Goal: Communication & Community: Share content

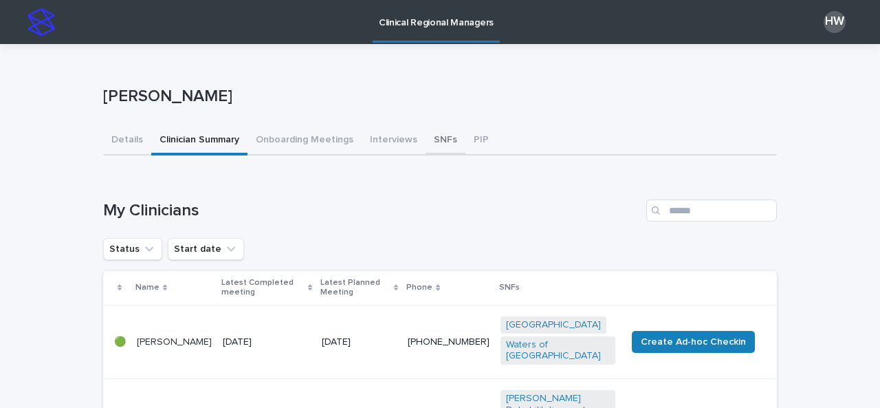
click at [429, 144] on button "SNFs" at bounding box center [446, 141] width 40 height 29
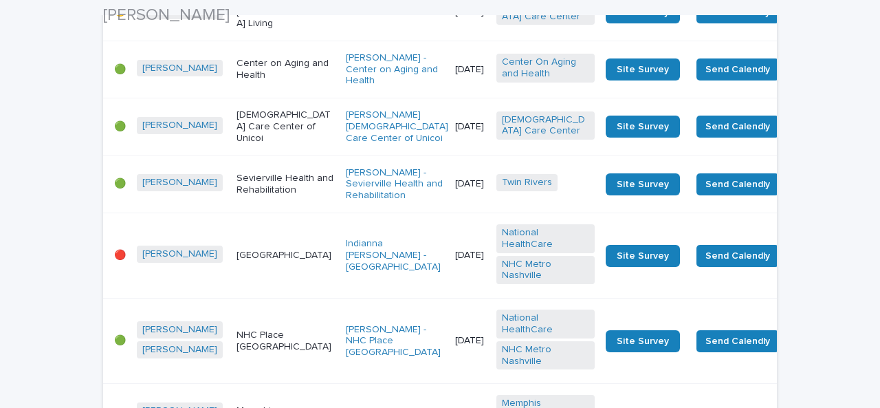
scroll to position [387, 0]
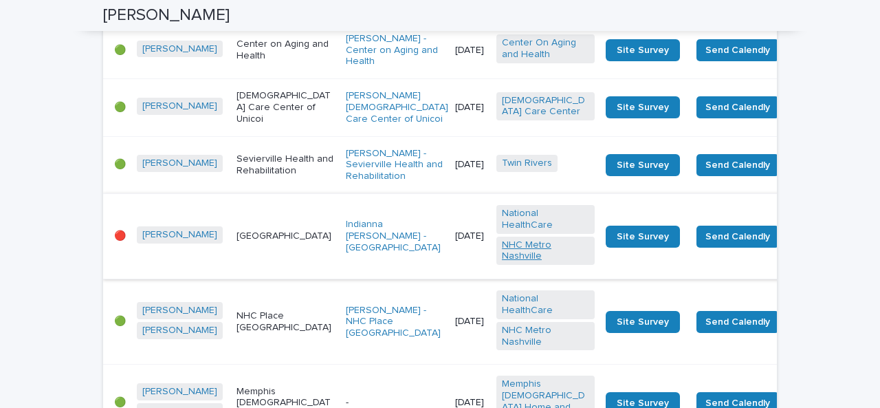
click at [502, 263] on link "NHC Metro Nashville" at bounding box center [545, 250] width 87 height 23
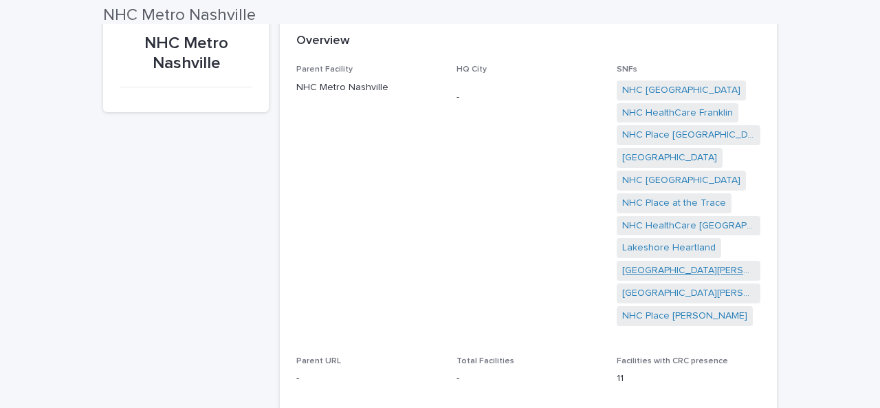
scroll to position [73, 0]
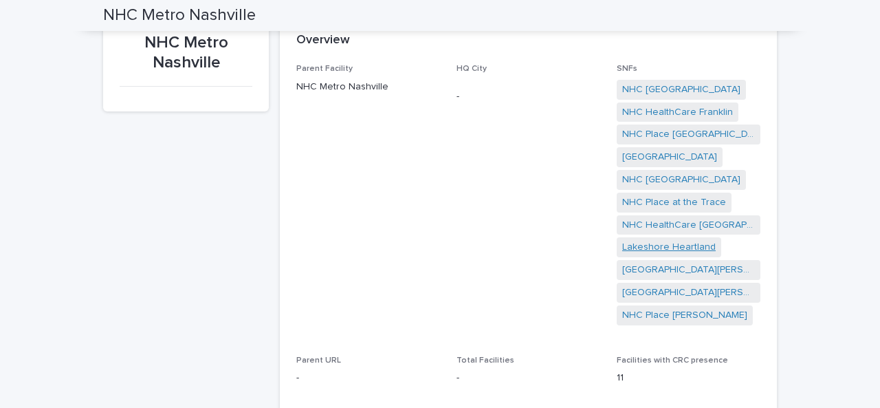
click at [642, 248] on link "Lakeshore Heartland" at bounding box center [669, 247] width 94 height 14
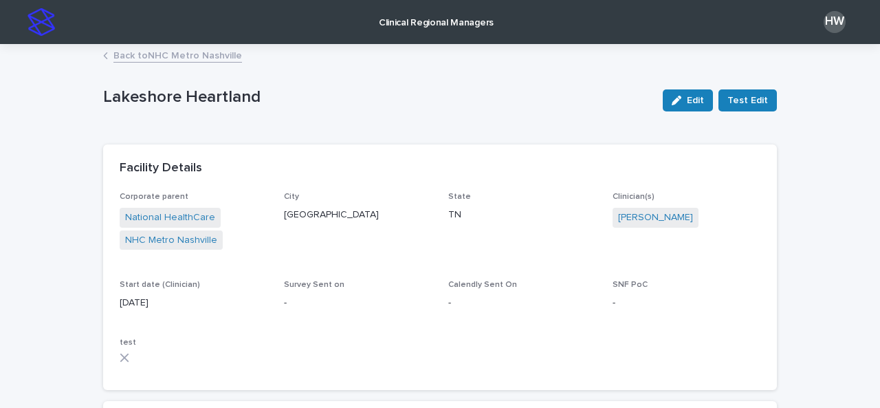
click at [208, 58] on link "Back to NHC Metro Nashville" at bounding box center [177, 55] width 129 height 16
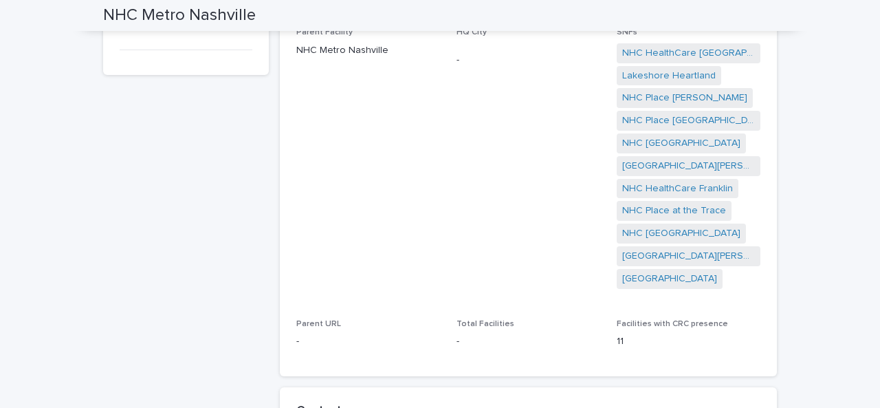
scroll to position [111, 0]
click at [664, 165] on link "[GEOGRAPHIC_DATA][PERSON_NAME]" at bounding box center [688, 164] width 133 height 14
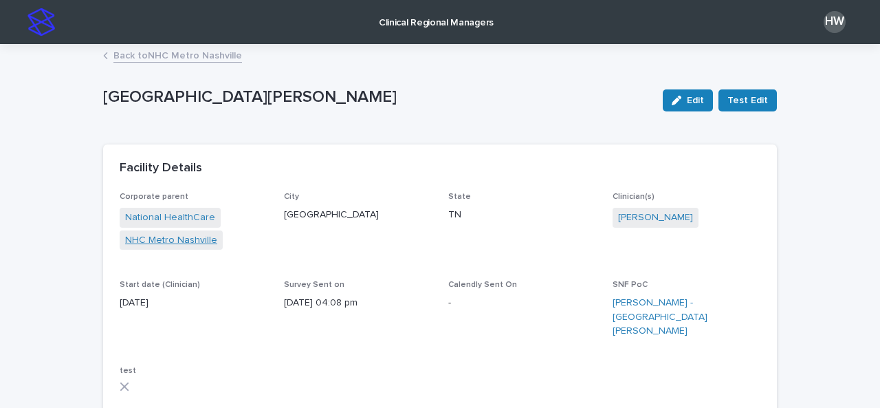
click at [170, 239] on link "NHC Metro Nashville" at bounding box center [171, 240] width 92 height 14
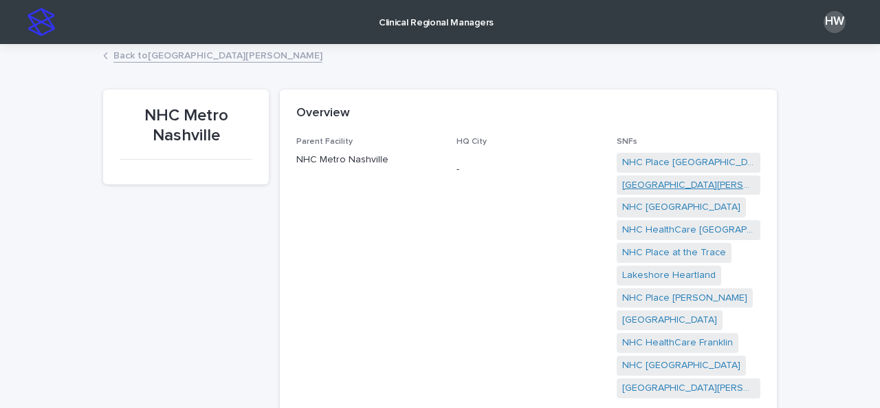
click at [662, 186] on link "[GEOGRAPHIC_DATA][PERSON_NAME]" at bounding box center [688, 185] width 133 height 14
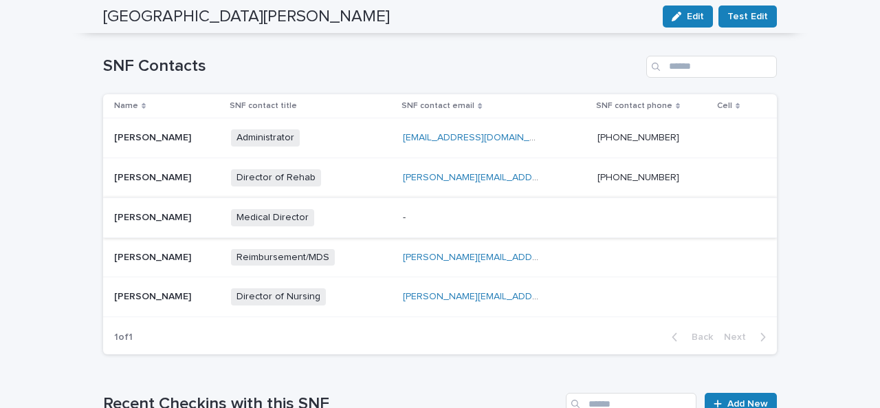
scroll to position [519, 0]
click at [384, 164] on div "Director of Rehab + 0" at bounding box center [312, 178] width 162 height 28
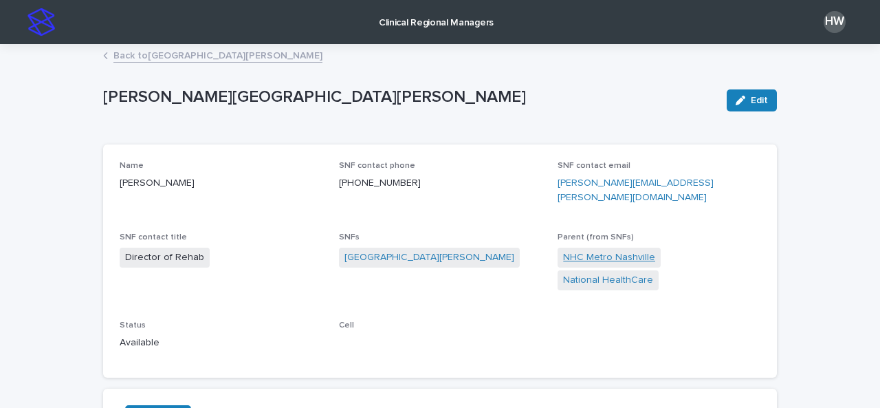
click at [622, 250] on link "NHC Metro Nashville" at bounding box center [609, 257] width 92 height 14
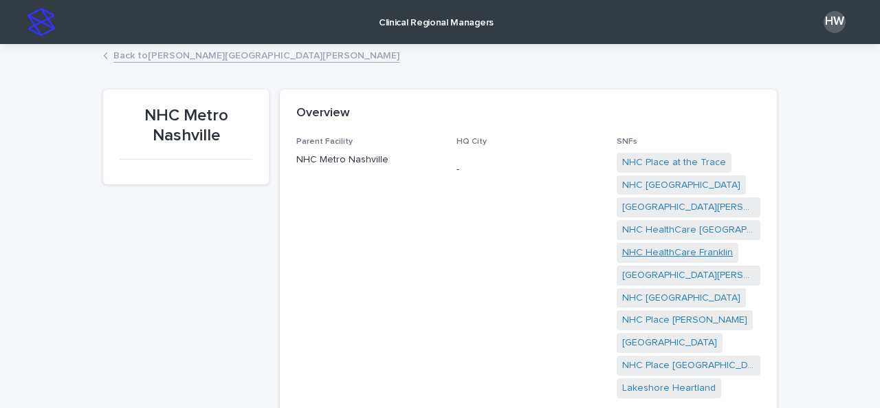
scroll to position [23, 0]
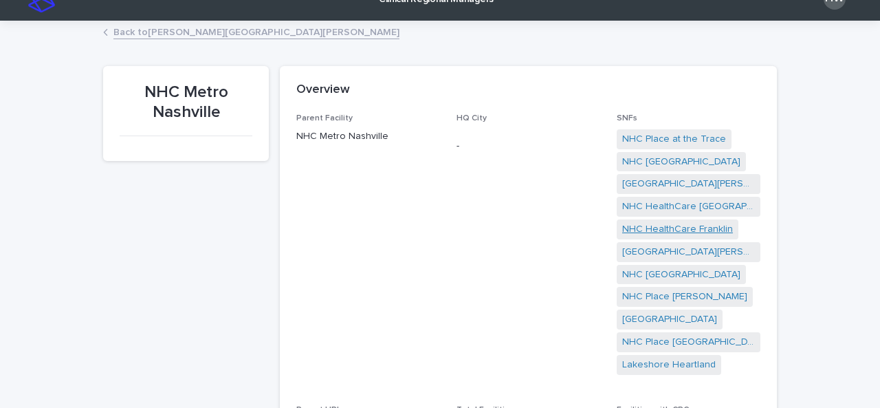
click at [657, 225] on link "NHC HealthCare Franklin" at bounding box center [677, 229] width 111 height 14
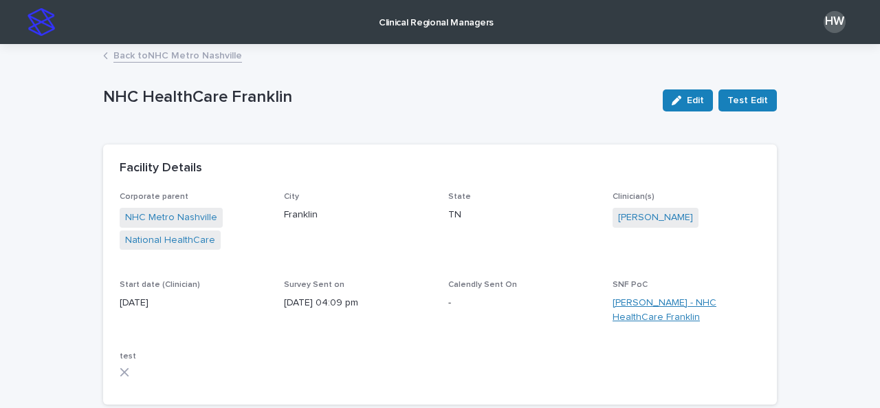
scroll to position [32, 0]
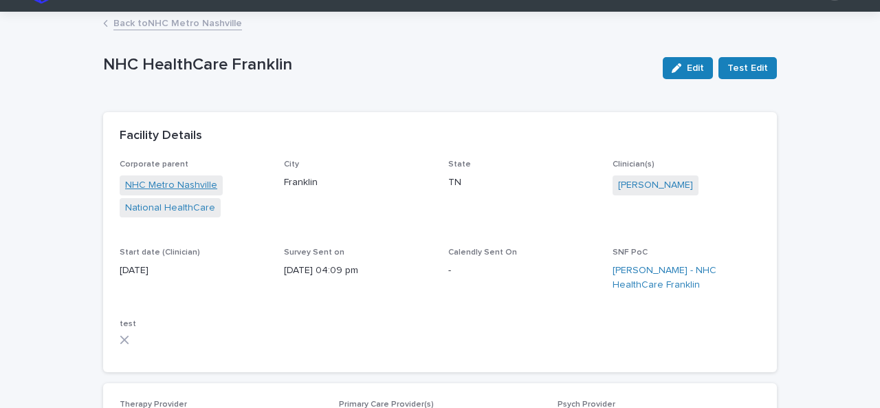
click at [179, 182] on link "NHC Metro Nashville" at bounding box center [171, 185] width 92 height 14
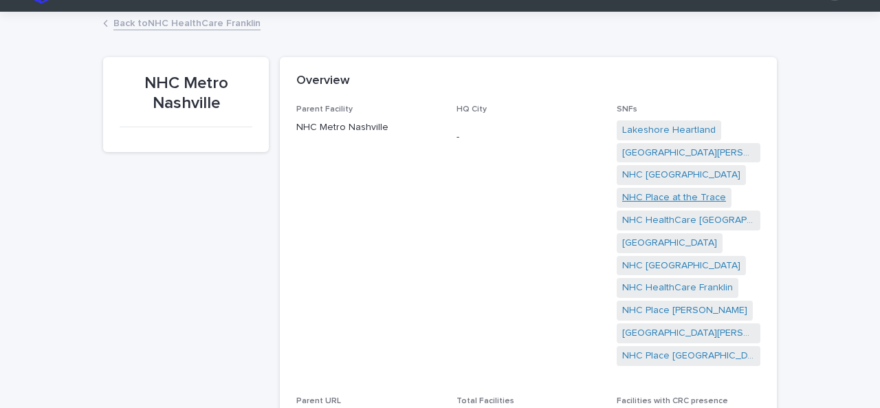
click at [637, 199] on link "NHC Place at the Trace" at bounding box center [674, 198] width 104 height 14
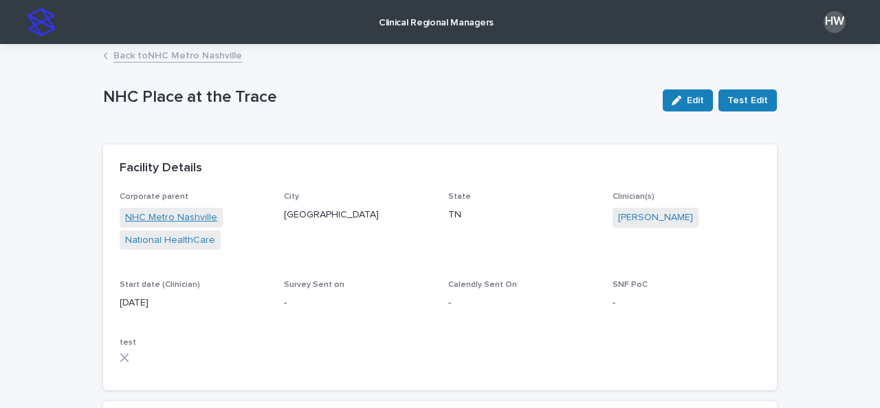
click at [168, 221] on link "NHC Metro Nashville" at bounding box center [171, 217] width 92 height 14
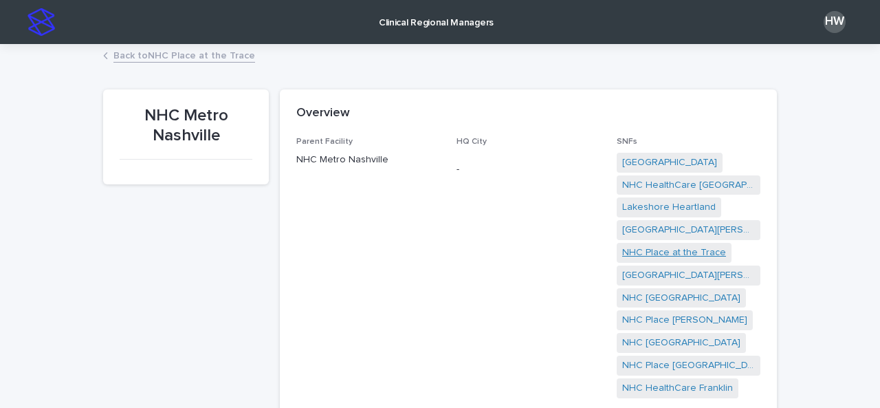
scroll to position [83, 0]
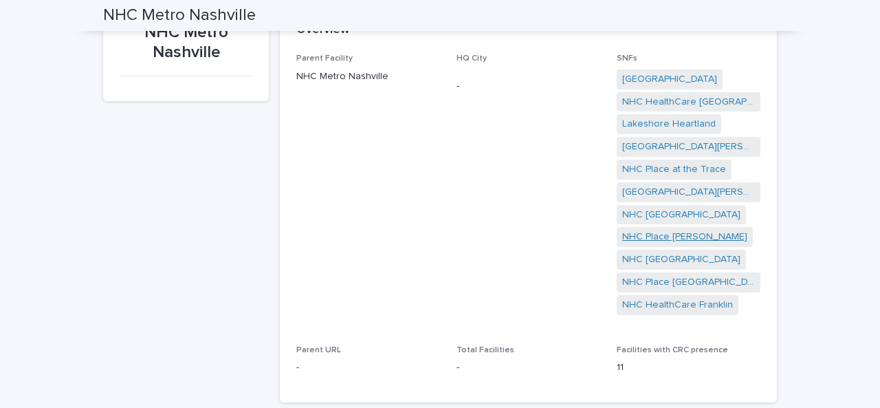
click at [670, 232] on link "NHC Place [PERSON_NAME]" at bounding box center [684, 237] width 125 height 14
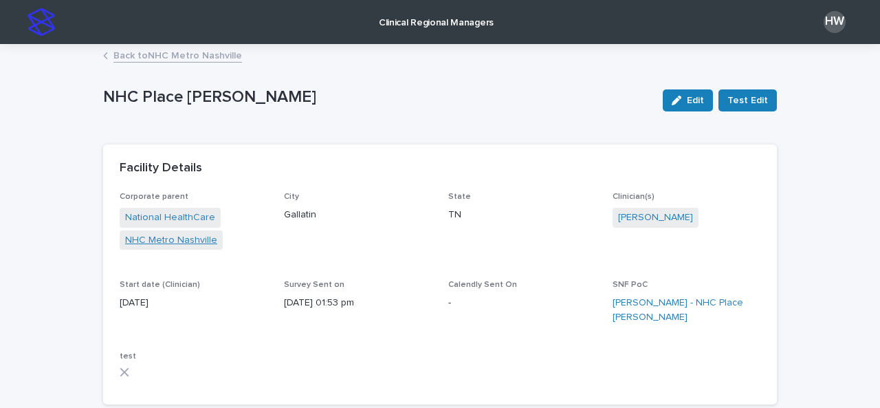
click at [146, 240] on link "NHC Metro Nashville" at bounding box center [171, 240] width 92 height 14
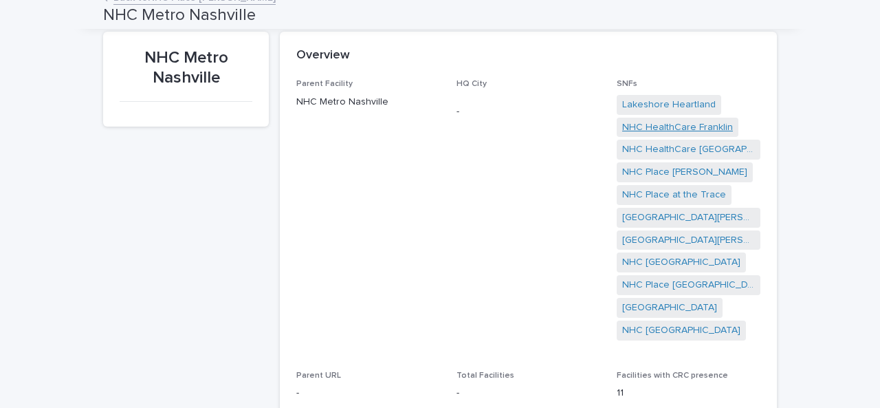
scroll to position [61, 0]
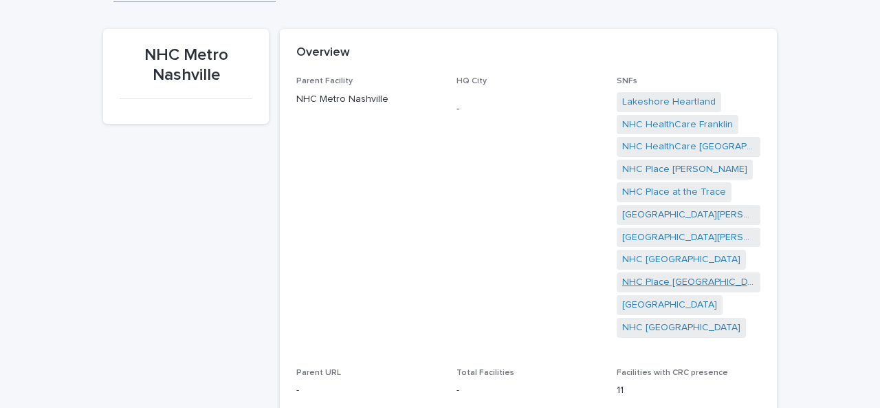
click at [677, 287] on link "NHC Place [GEOGRAPHIC_DATA]" at bounding box center [688, 282] width 133 height 14
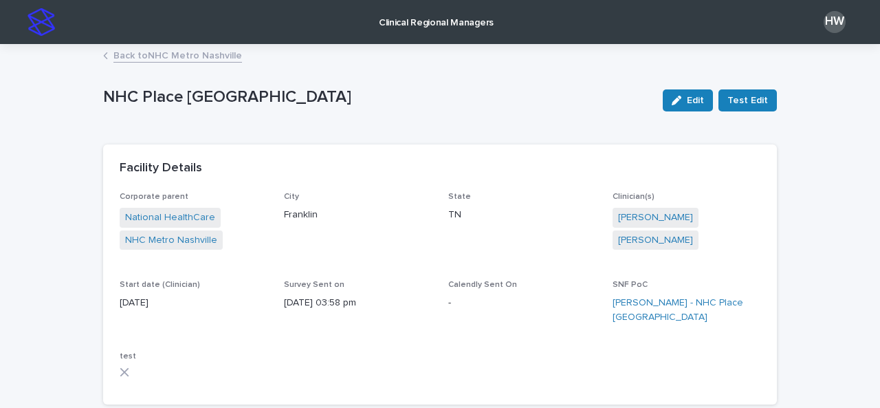
click at [439, 26] on p "Clinical Regional Managers" at bounding box center [436, 14] width 115 height 29
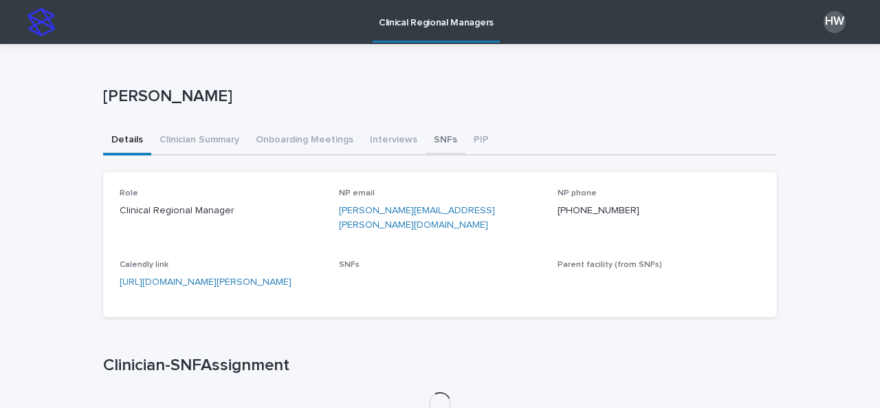
click at [430, 142] on button "SNFs" at bounding box center [446, 141] width 40 height 29
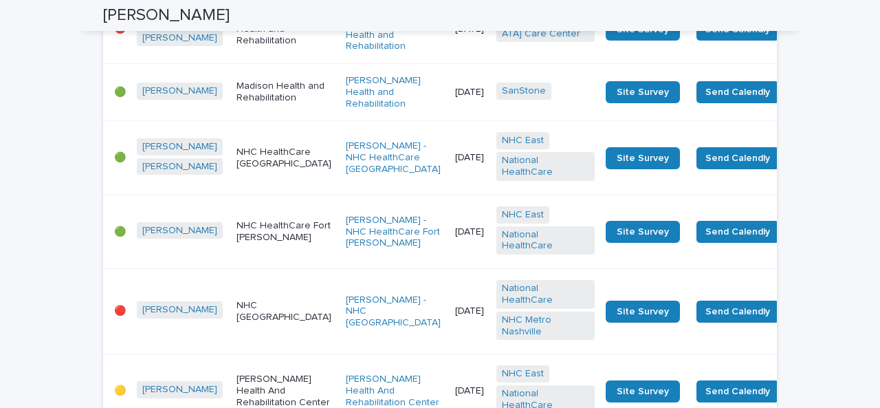
scroll to position [2262, 0]
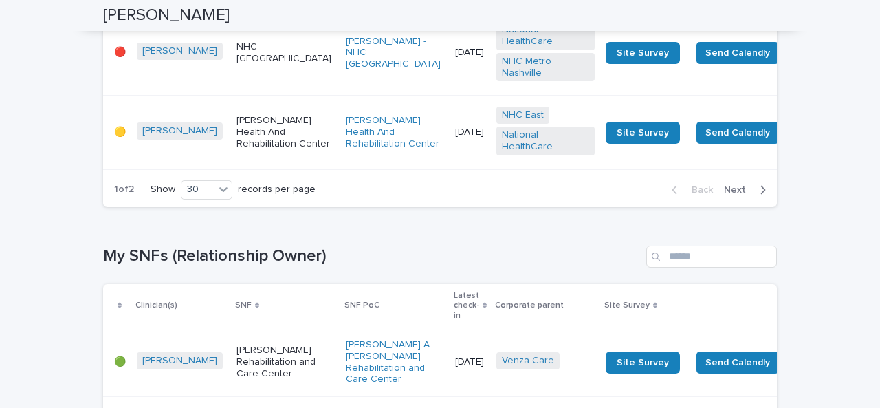
click at [734, 195] on span "Next" at bounding box center [739, 190] width 30 height 10
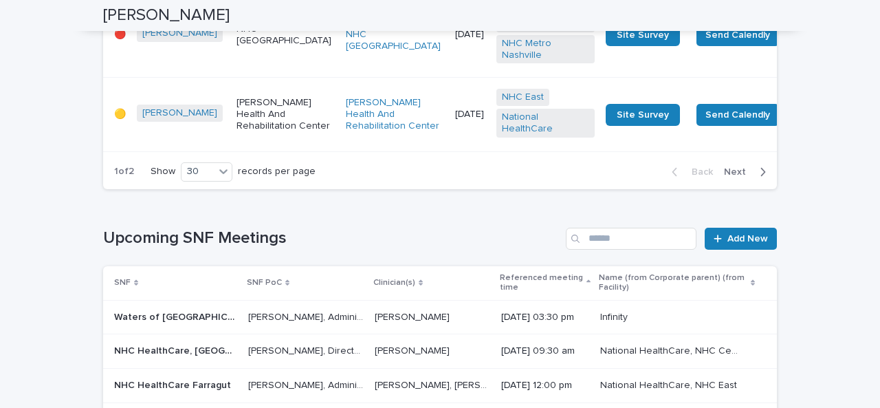
scroll to position [4001, 0]
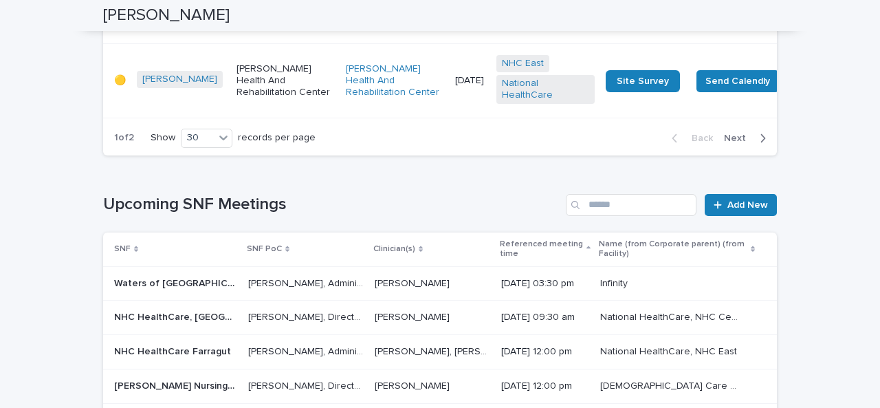
click at [732, 143] on span "Next" at bounding box center [739, 138] width 30 height 10
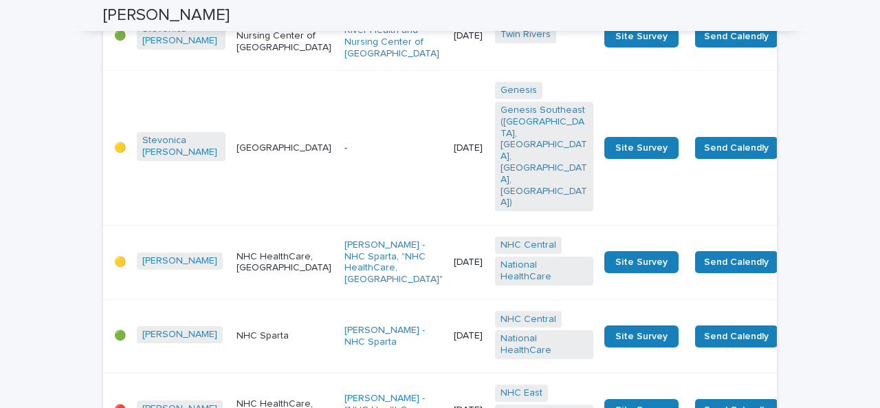
scroll to position [3235, 0]
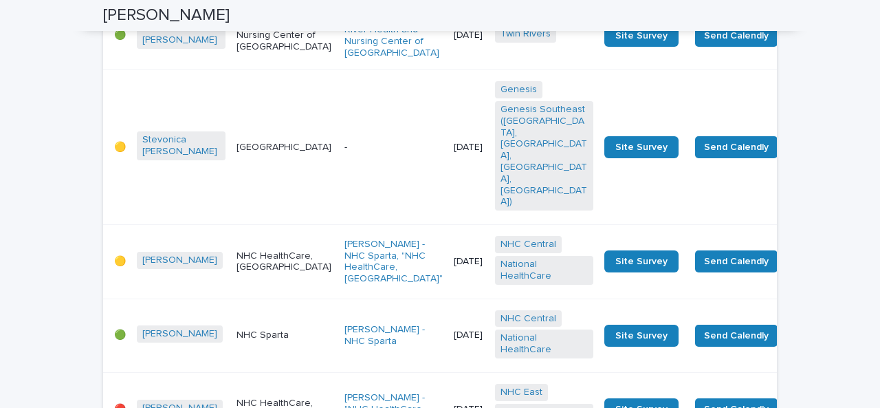
click at [242, 398] on p "NHC HealthCare, [GEOGRAPHIC_DATA]" at bounding box center [285, 409] width 97 height 23
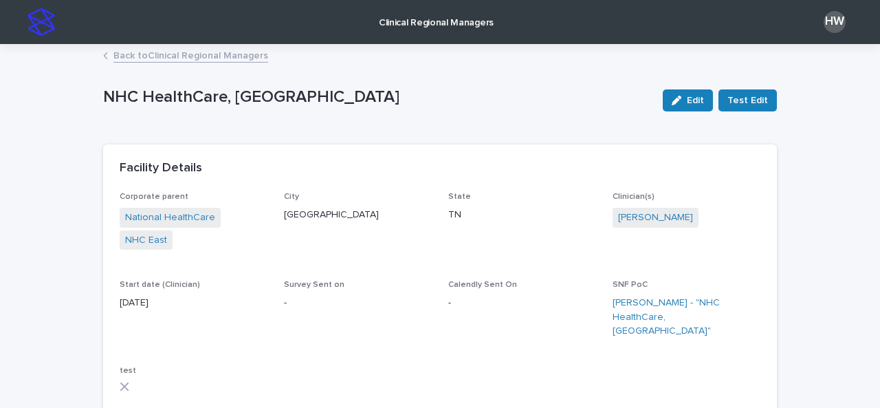
click at [227, 60] on link "Back to Clinical Regional Managers" at bounding box center [190, 55] width 155 height 16
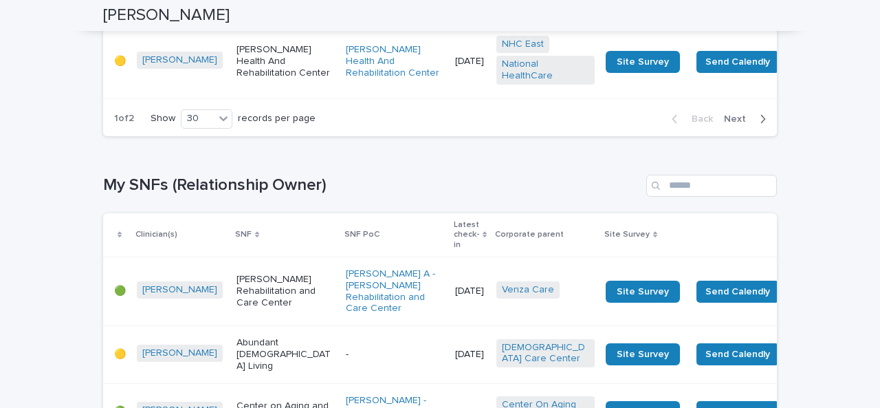
scroll to position [2333, 0]
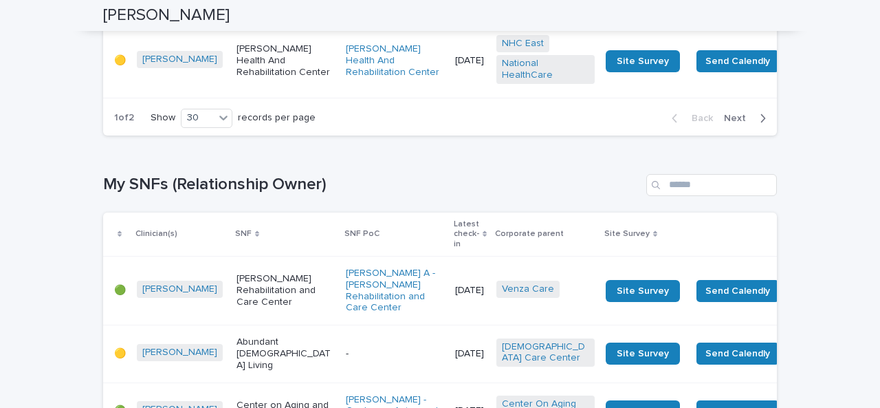
click at [742, 123] on span "Next" at bounding box center [739, 118] width 30 height 10
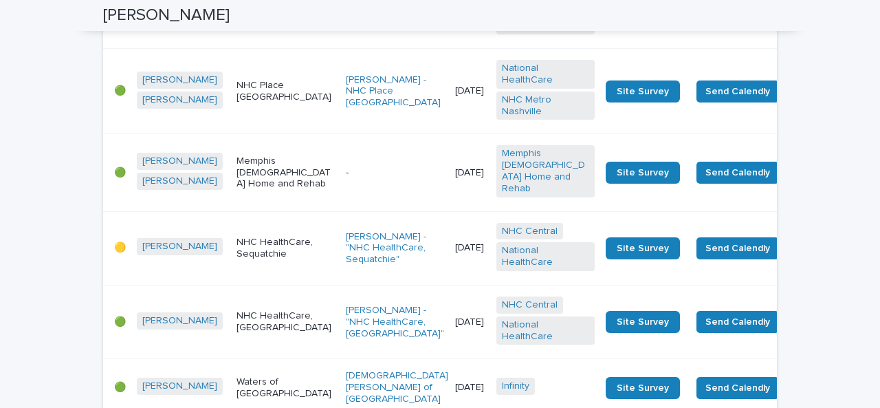
click at [725, 285] on td "Send Calendly Send Survey" at bounding box center [784, 322] width 196 height 74
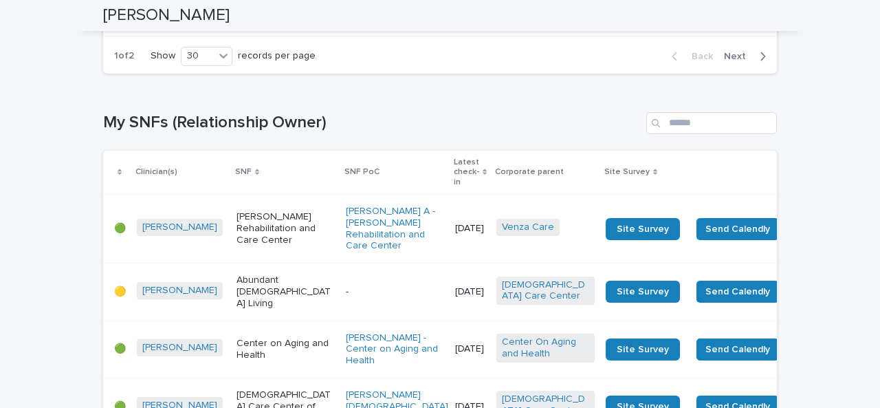
scroll to position [2396, 0]
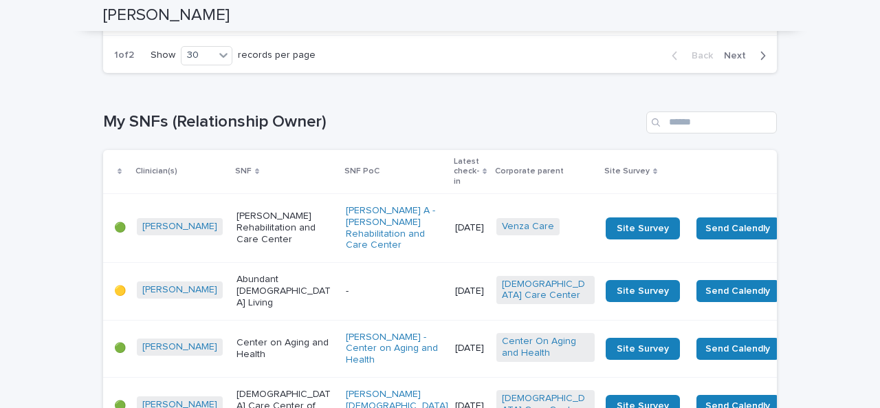
click at [734, 61] on span "Next" at bounding box center [739, 56] width 30 height 10
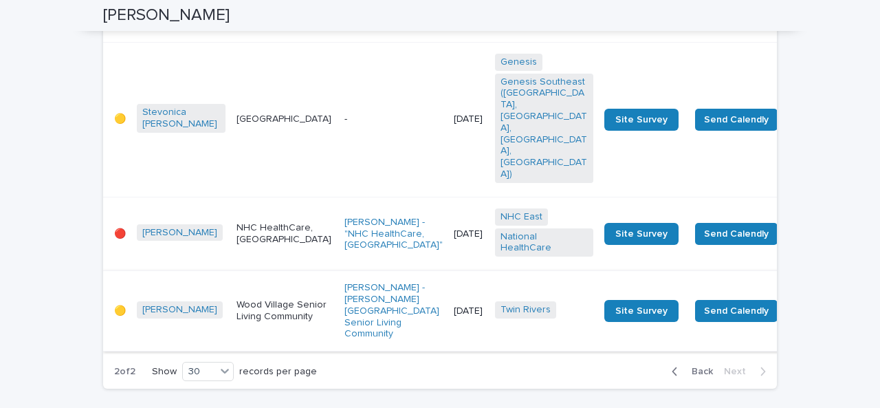
scroll to position [1491, 0]
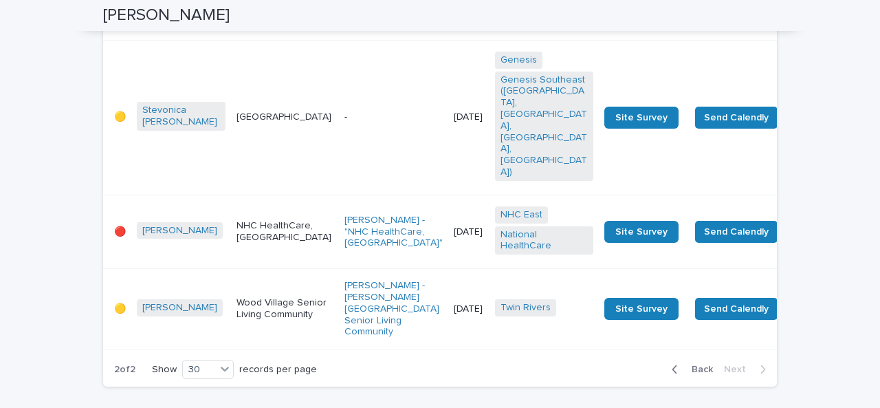
click at [692, 364] on span "Back" at bounding box center [699, 369] width 30 height 10
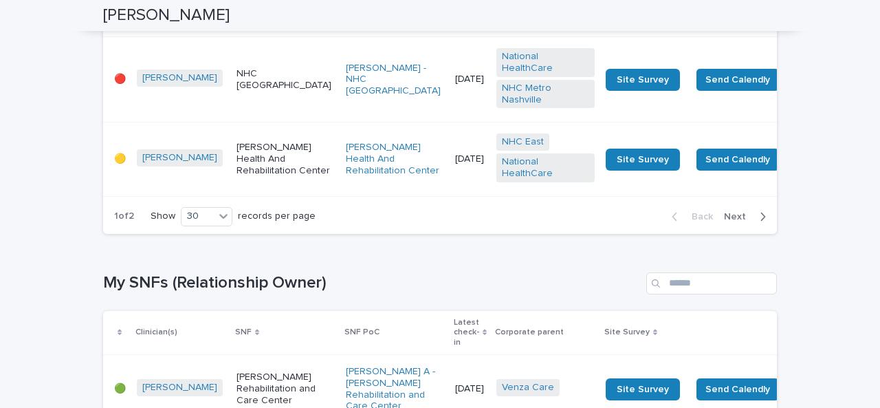
scroll to position [2219, 0]
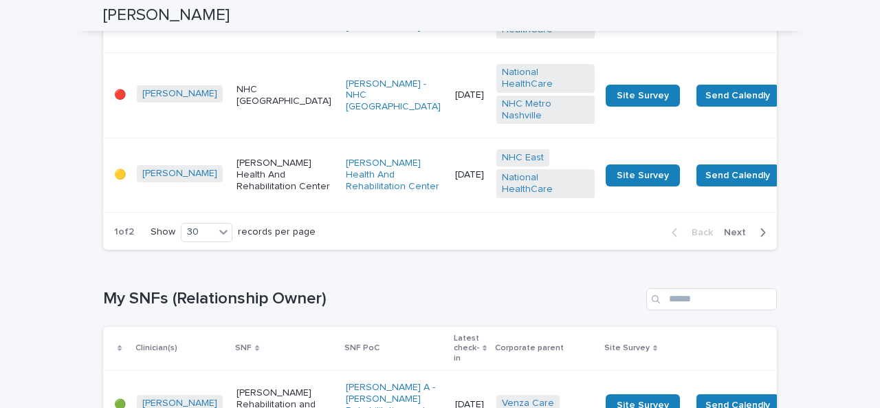
click at [732, 237] on span "Next" at bounding box center [739, 233] width 30 height 10
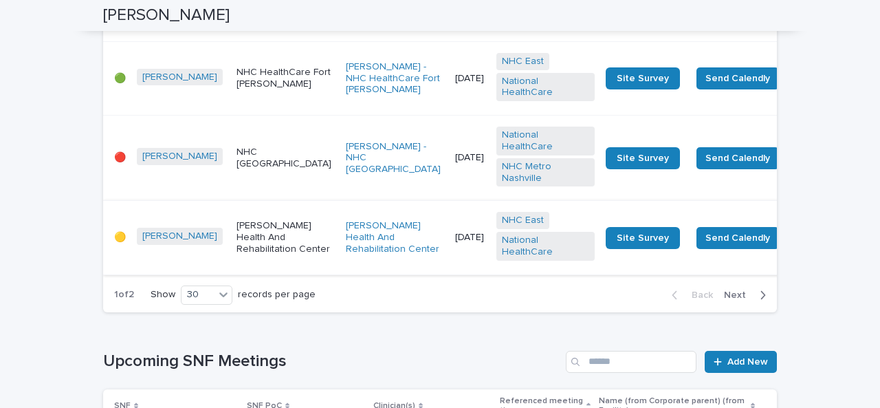
scroll to position [3845, 0]
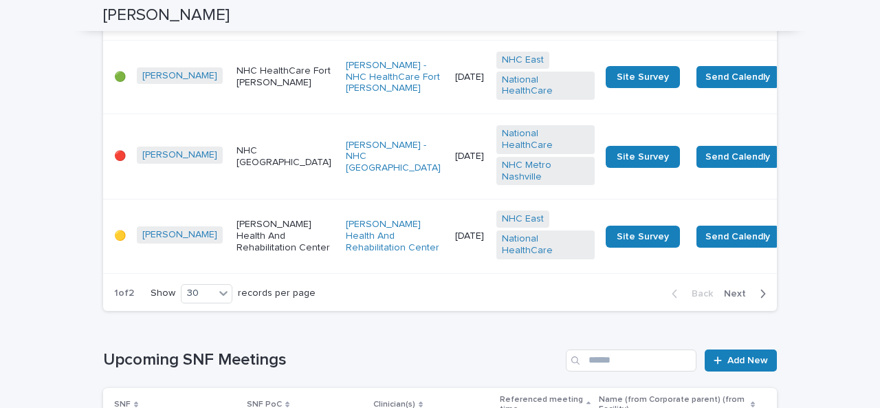
click at [734, 298] on span "Next" at bounding box center [739, 294] width 30 height 10
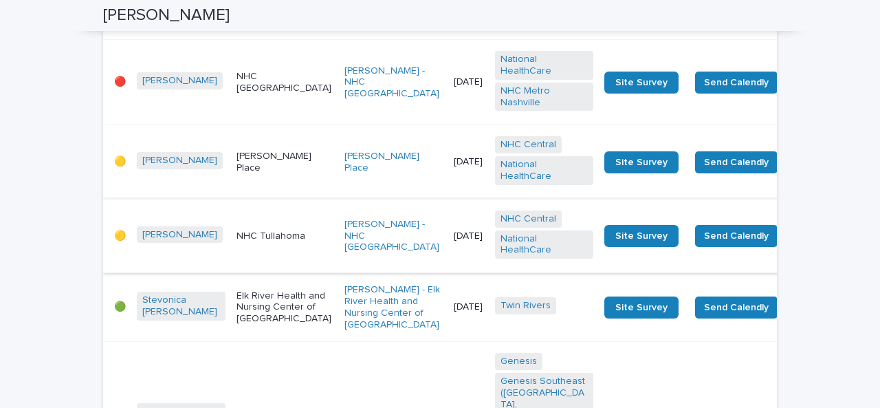
scroll to position [2964, 0]
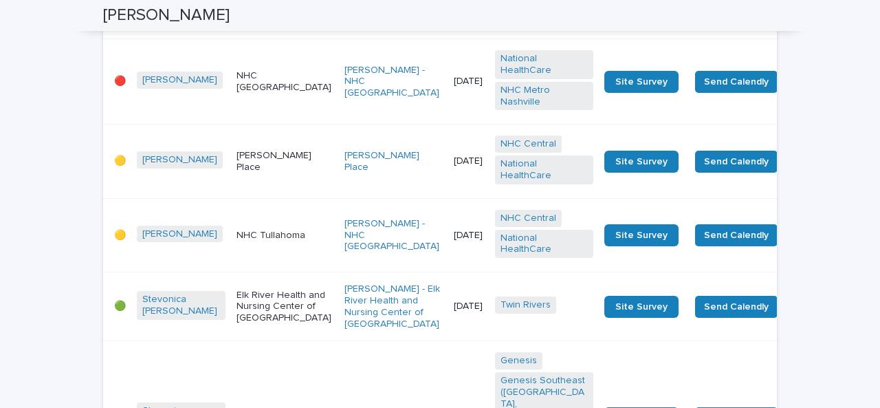
click at [239, 230] on p "NHC Tullahoma" at bounding box center [285, 236] width 97 height 12
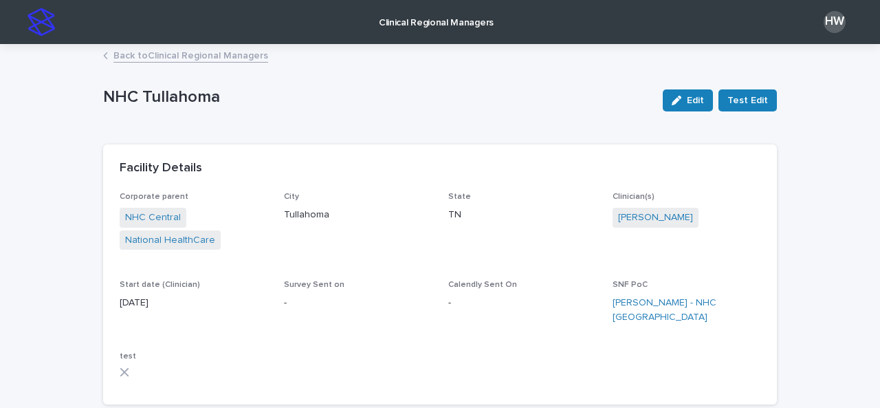
click at [189, 56] on link "Back to Clinical Regional Managers" at bounding box center [190, 55] width 155 height 16
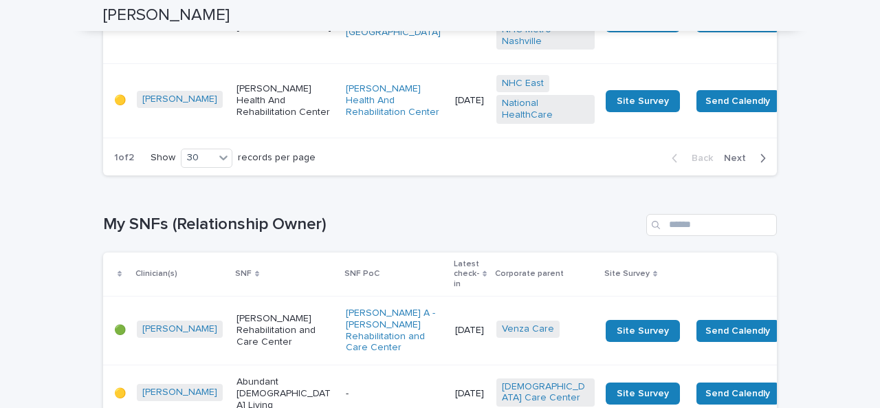
scroll to position [2293, 0]
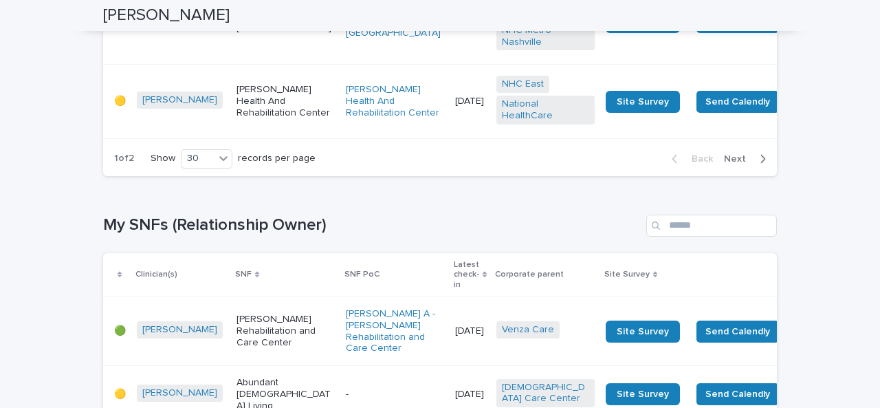
click at [732, 164] on span "Next" at bounding box center [739, 159] width 30 height 10
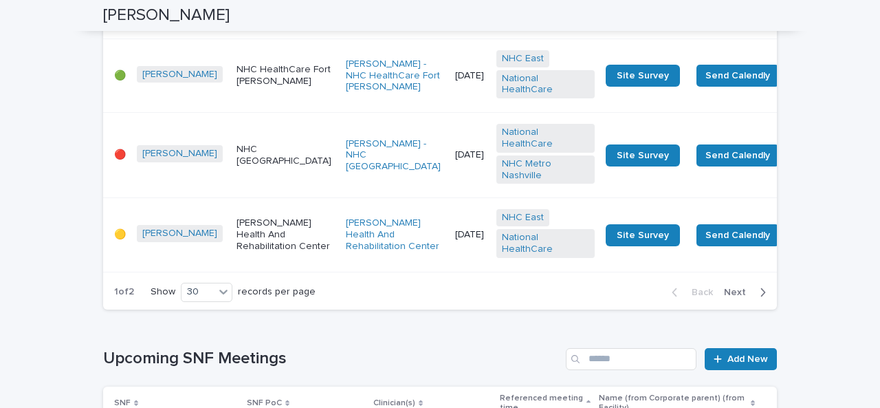
scroll to position [3848, 0]
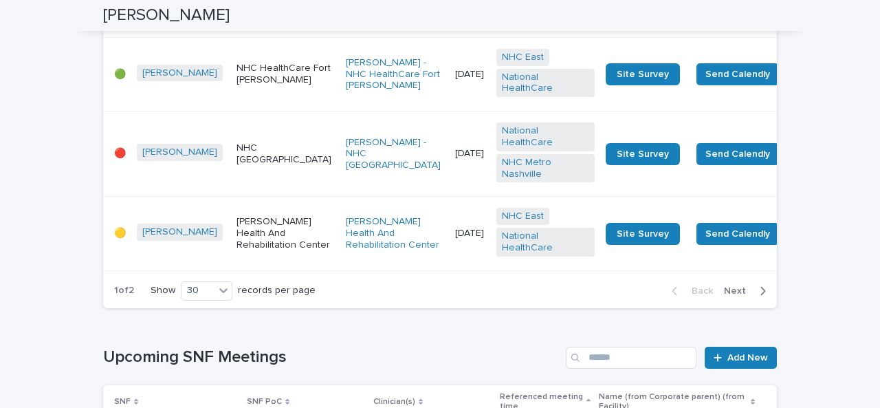
click at [730, 296] on span "Next" at bounding box center [739, 291] width 30 height 10
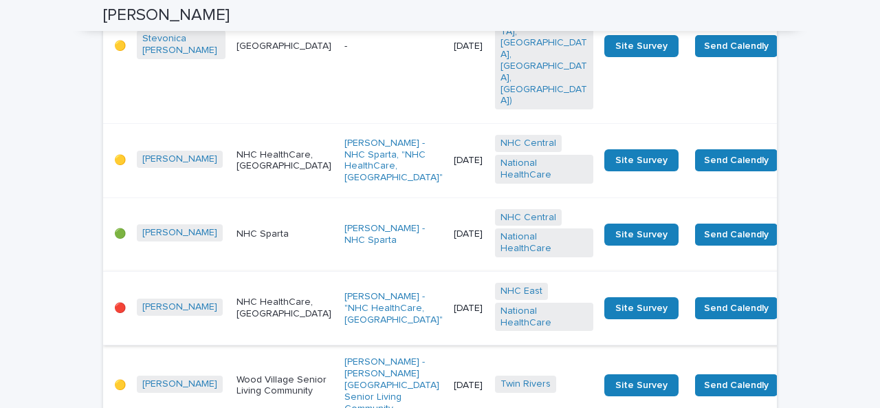
scroll to position [3333, 0]
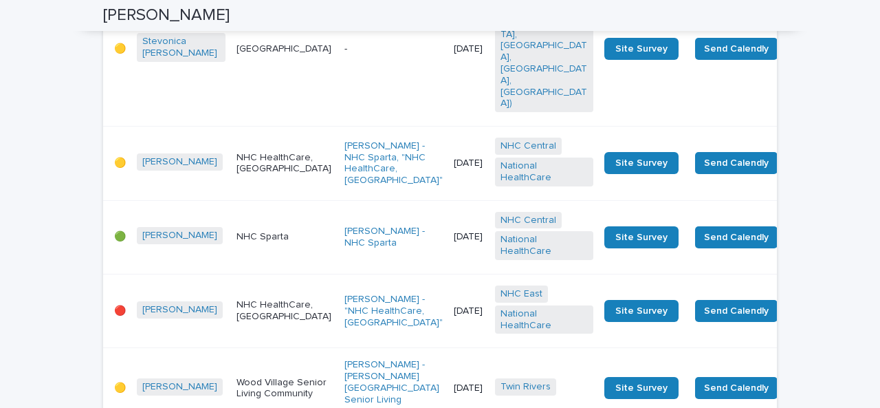
click at [275, 299] on p "NHC HealthCare, [GEOGRAPHIC_DATA]" at bounding box center [285, 310] width 97 height 23
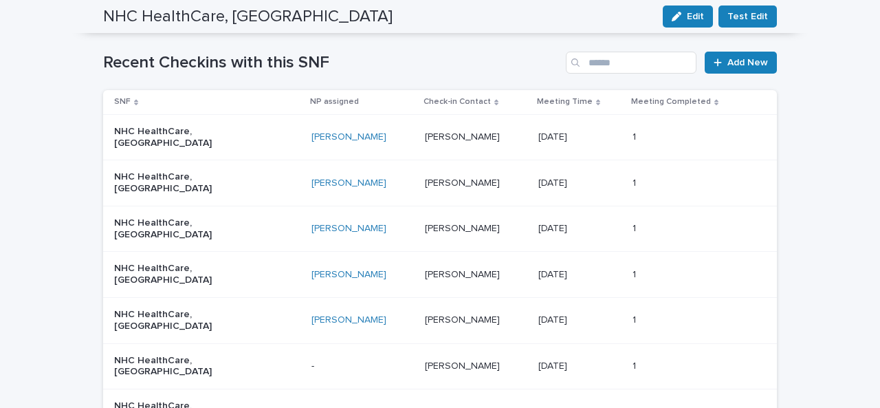
scroll to position [791, 0]
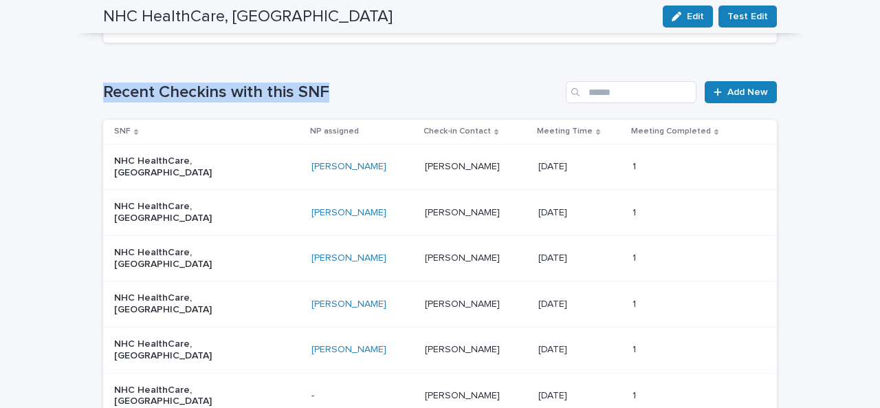
drag, startPoint x: 618, startPoint y: 37, endPoint x: 601, endPoint y: 41, distance: 17.0
click at [753, 83] on link "Add New" at bounding box center [741, 92] width 72 height 22
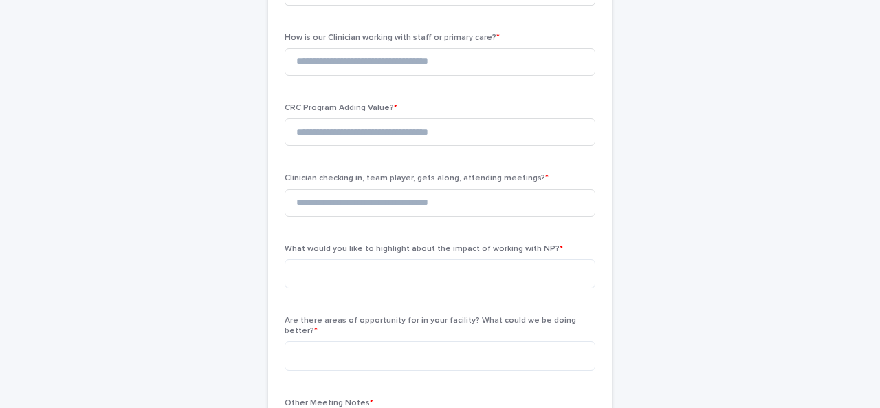
scroll to position [73, 0]
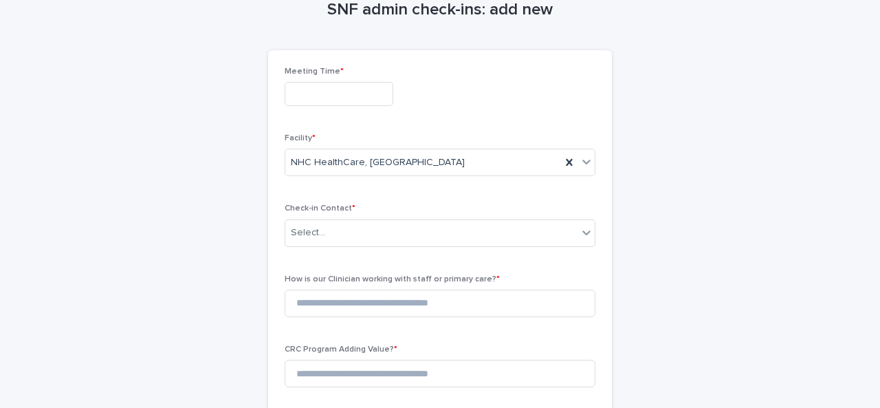
click at [333, 89] on input "text" at bounding box center [339, 94] width 109 height 24
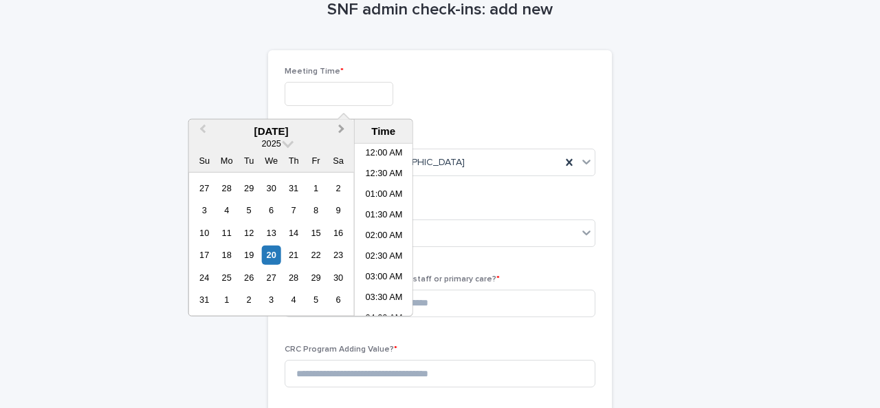
scroll to position [481, 0]
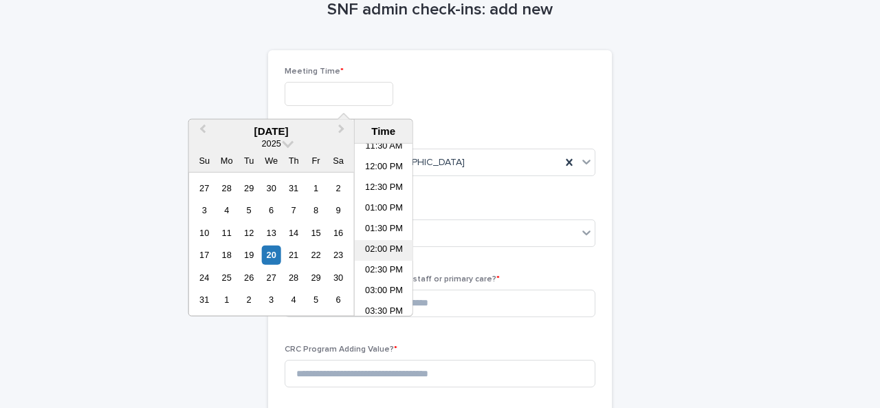
click at [377, 252] on li "02:00 PM" at bounding box center [384, 250] width 58 height 21
type input "**********"
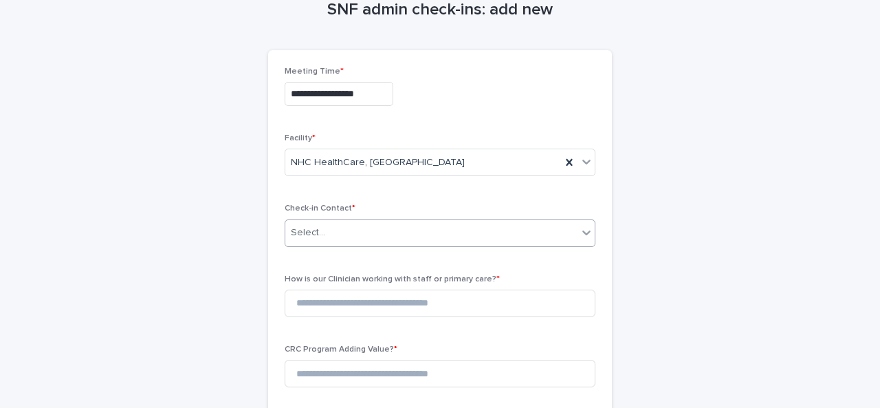
click at [325, 228] on div "Select..." at bounding box center [431, 232] width 292 height 23
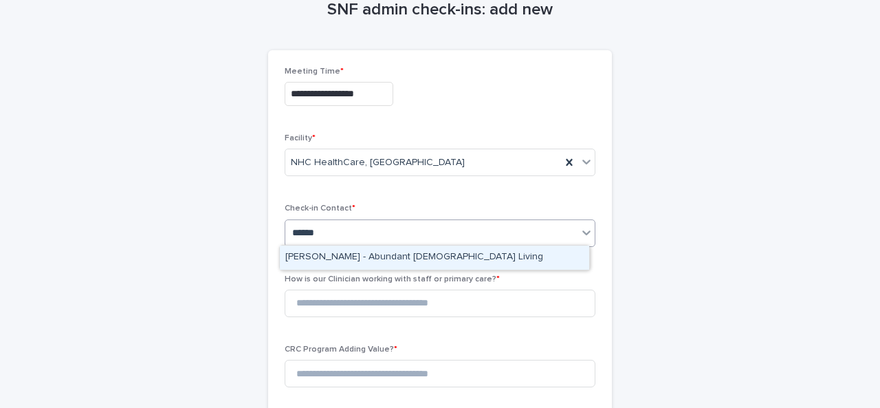
type input "*******"
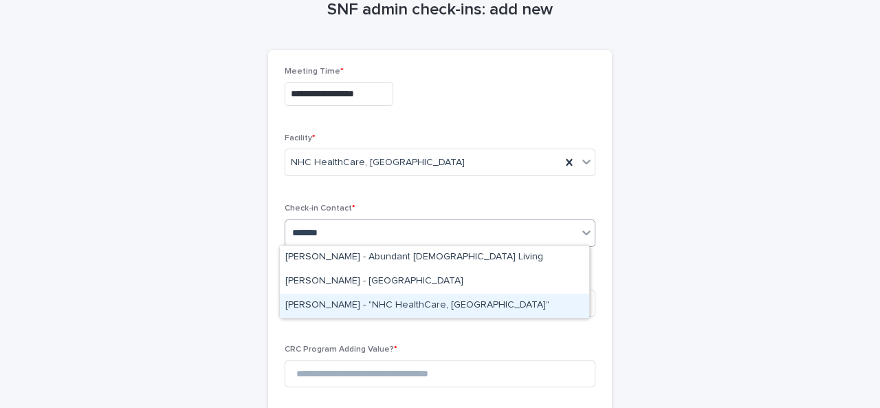
click at [363, 310] on div "[PERSON_NAME] - "NHC HealthCare, [GEOGRAPHIC_DATA]"" at bounding box center [434, 306] width 309 height 24
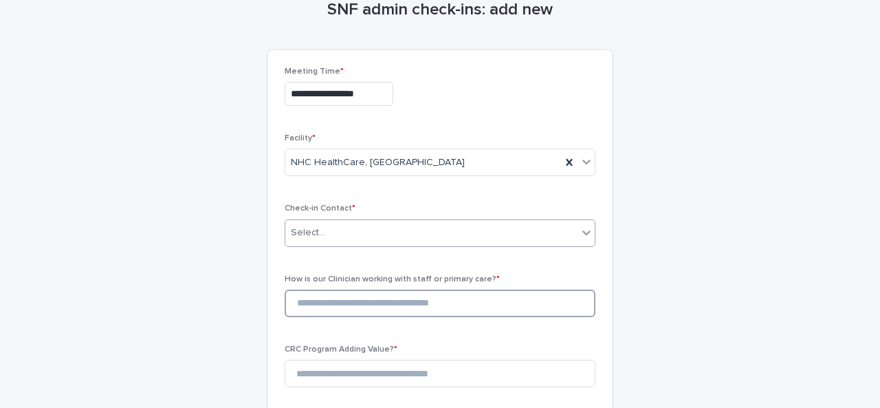
click at [363, 310] on input at bounding box center [440, 304] width 311 height 28
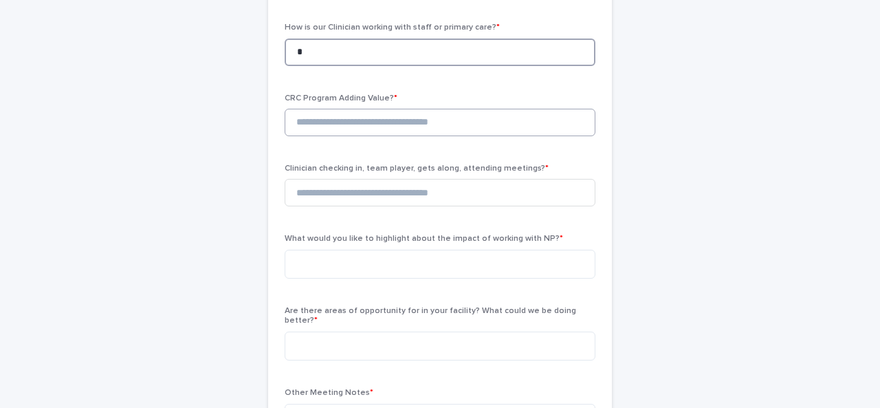
scroll to position [336, 0]
type input "*"
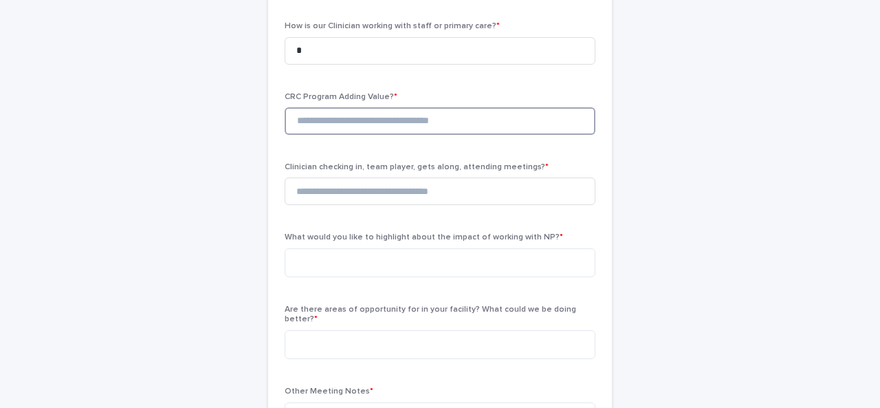
click at [397, 107] on input at bounding box center [440, 121] width 311 height 28
type input "*"
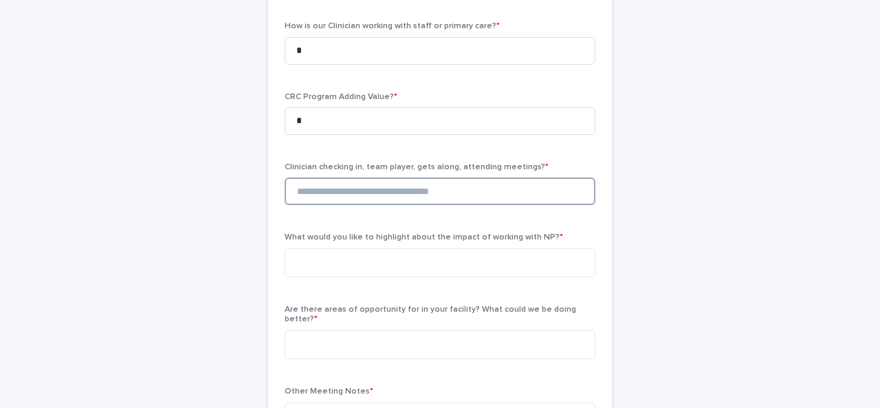
click at [378, 177] on input at bounding box center [440, 191] width 311 height 28
type input "*"
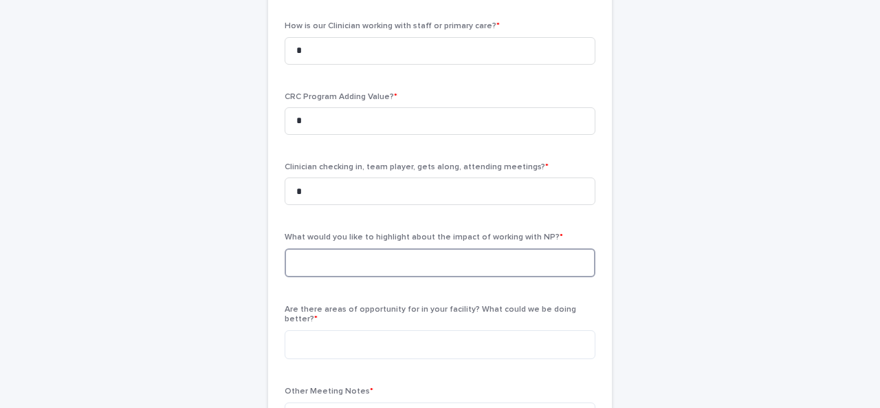
click at [343, 253] on textarea at bounding box center [440, 262] width 311 height 29
click at [343, 253] on textarea "**" at bounding box center [440, 262] width 311 height 29
type textarea "**********"
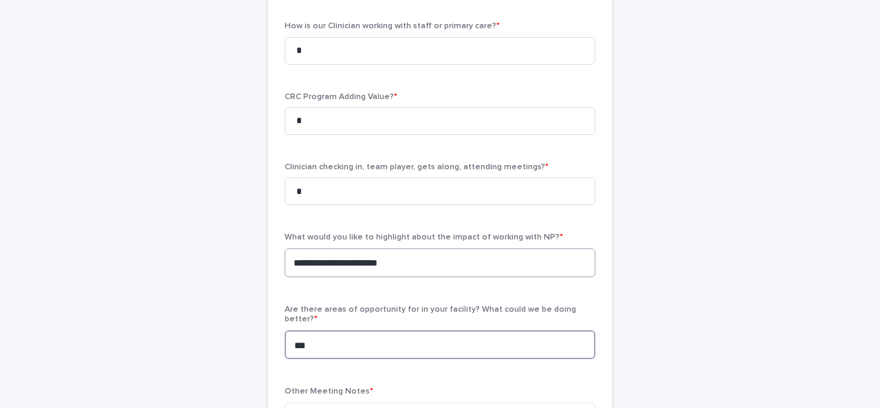
type textarea "***"
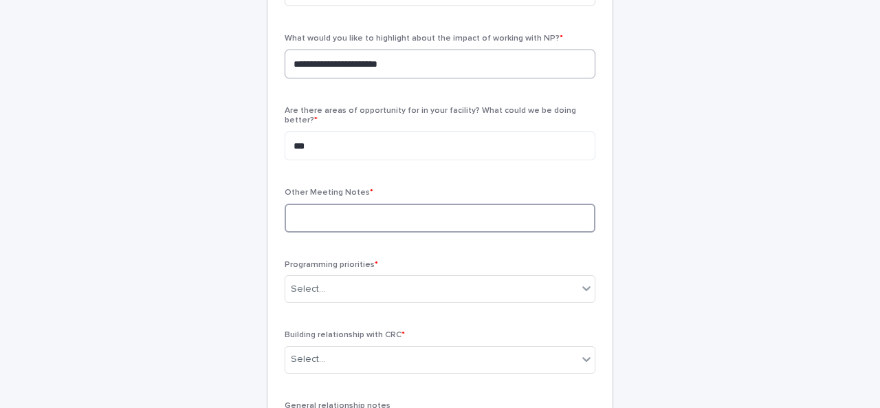
scroll to position [536, 0]
paste textarea "**********"
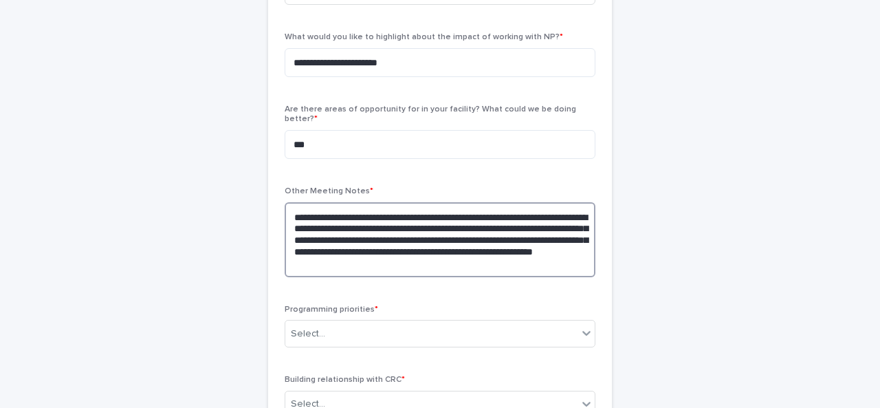
click at [417, 202] on textarea "**********" at bounding box center [440, 239] width 311 height 75
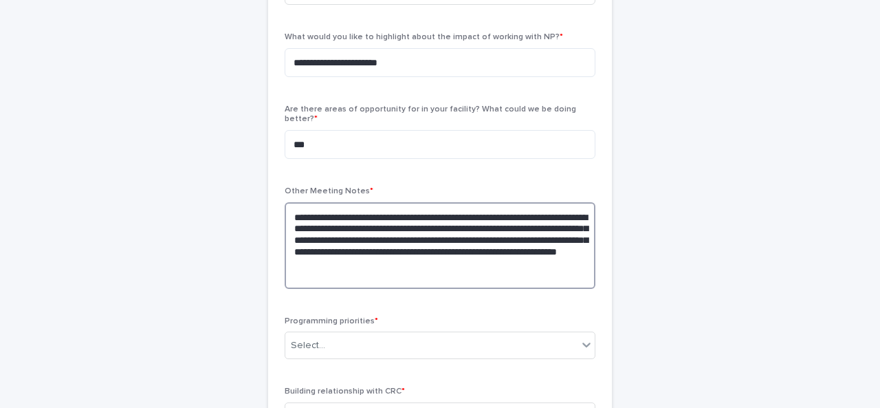
click at [345, 256] on textarea "**********" at bounding box center [440, 245] width 311 height 87
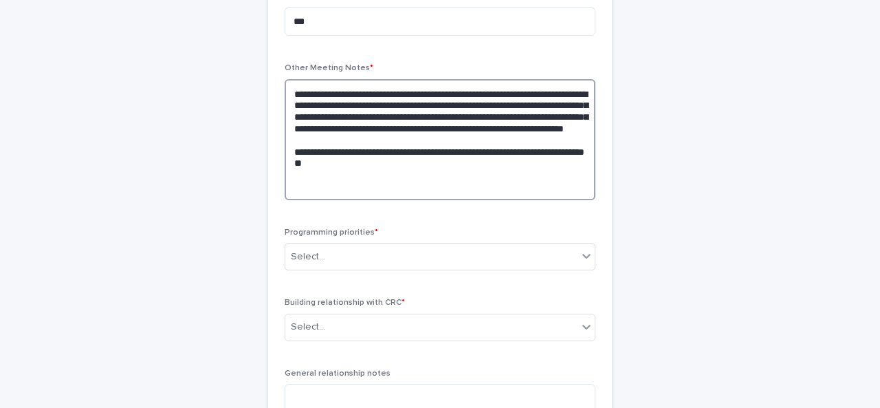
scroll to position [661, 0]
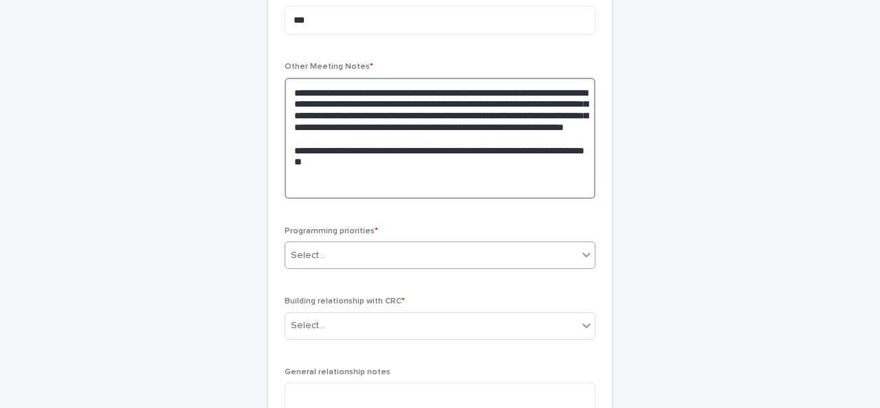
type textarea "**********"
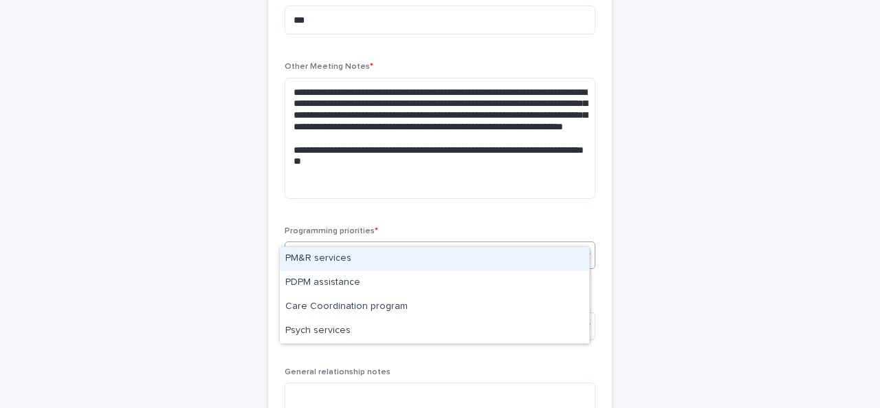
click at [341, 244] on div "Select..." at bounding box center [431, 255] width 292 height 23
click at [323, 265] on div "PM&R services" at bounding box center [434, 259] width 309 height 24
click at [405, 243] on div "PM&R services" at bounding box center [423, 255] width 276 height 24
click at [343, 251] on div "PDPM assistance" at bounding box center [434, 259] width 309 height 24
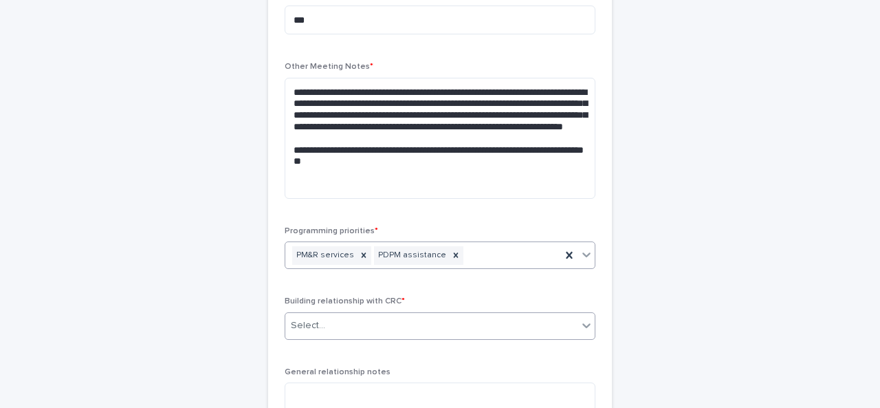
click at [424, 314] on div "Select..." at bounding box center [431, 325] width 292 height 23
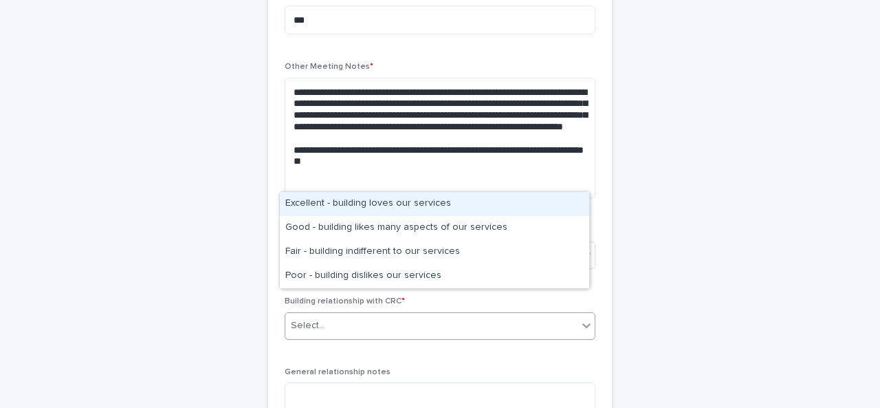
click at [329, 196] on div "Excellent - building loves our services" at bounding box center [434, 204] width 309 height 24
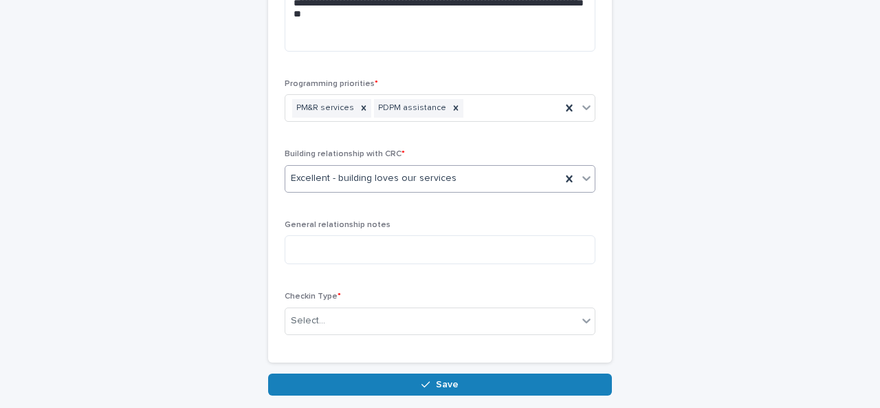
scroll to position [809, 0]
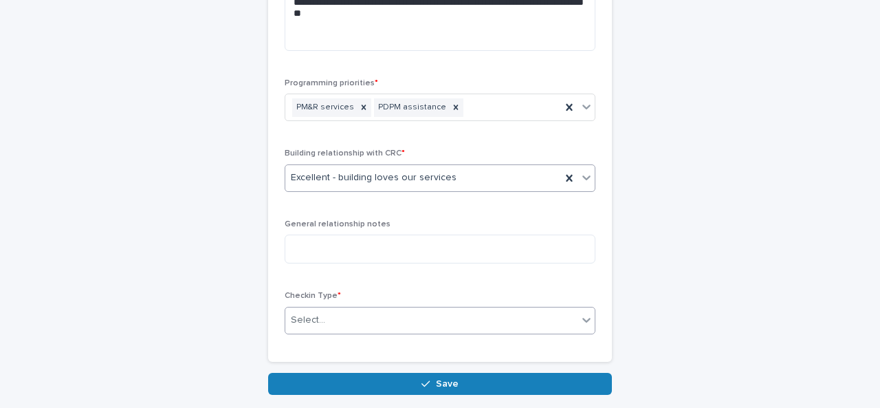
click at [348, 309] on div "Select..." at bounding box center [431, 320] width 292 height 23
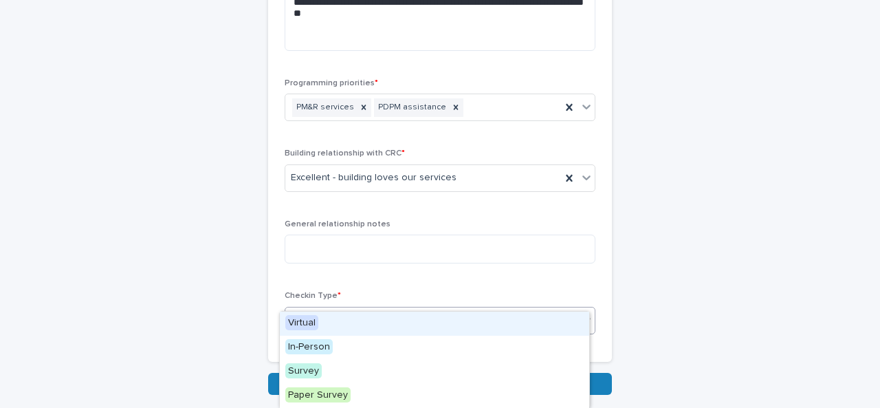
click at [315, 313] on div "Virtual" at bounding box center [434, 324] width 309 height 24
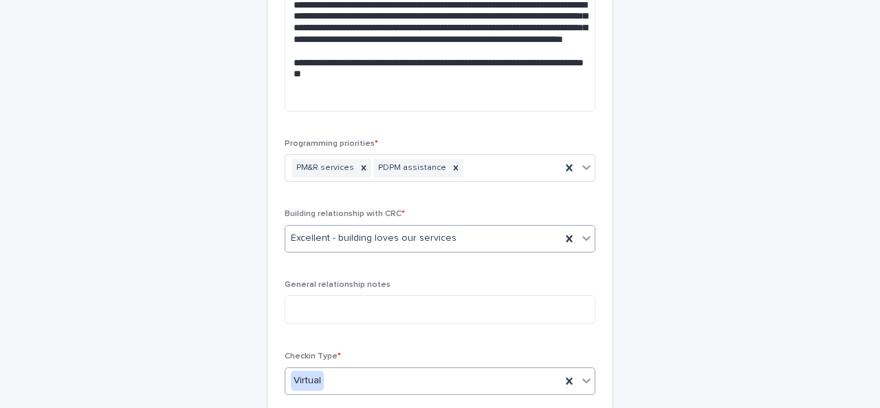
scroll to position [745, 0]
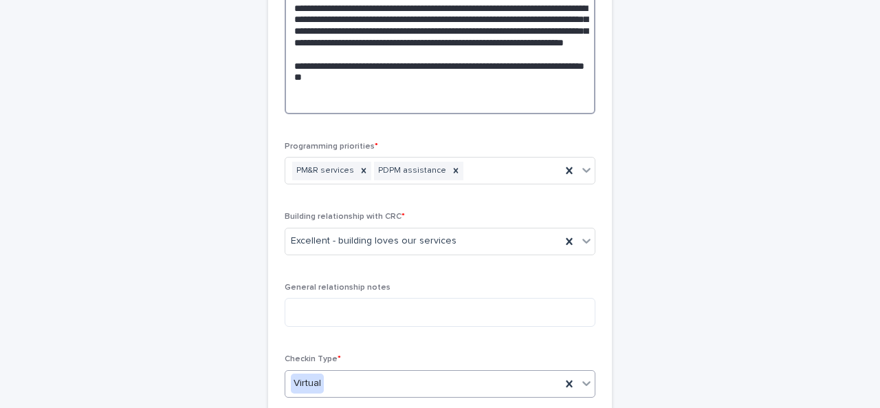
click at [452, 82] on textarea "**********" at bounding box center [440, 53] width 311 height 121
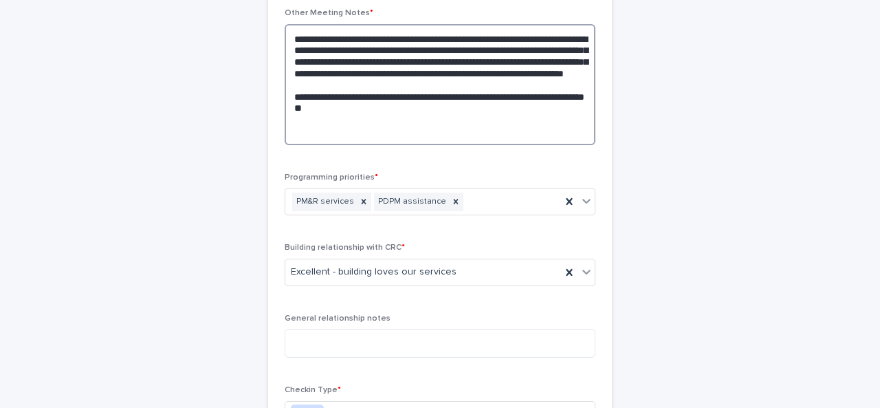
scroll to position [879, 0]
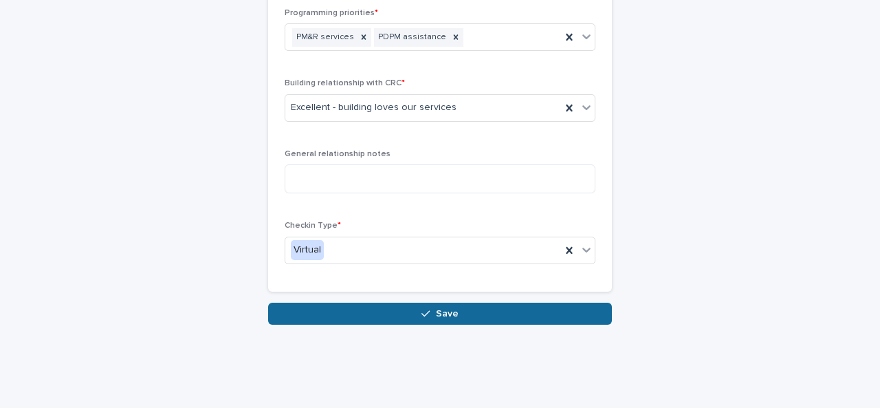
click at [457, 303] on button "Save" at bounding box center [440, 314] width 344 height 22
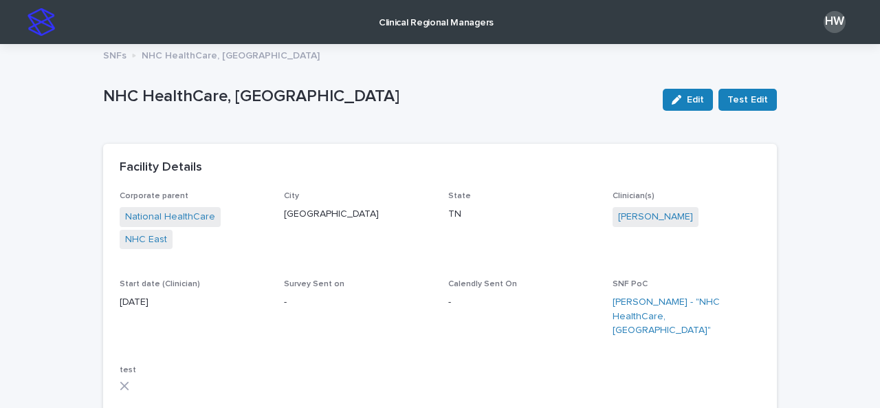
click at [410, 33] on link "Clinical Regional Managers" at bounding box center [436, 21] width 127 height 43
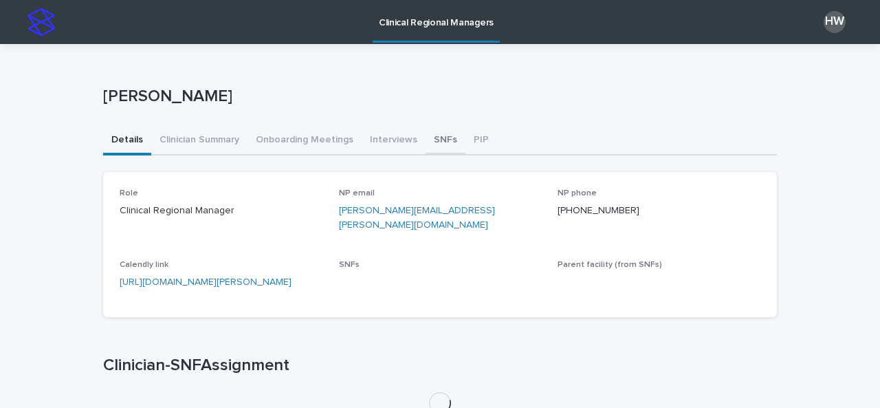
click at [429, 144] on button "SNFs" at bounding box center [446, 141] width 40 height 29
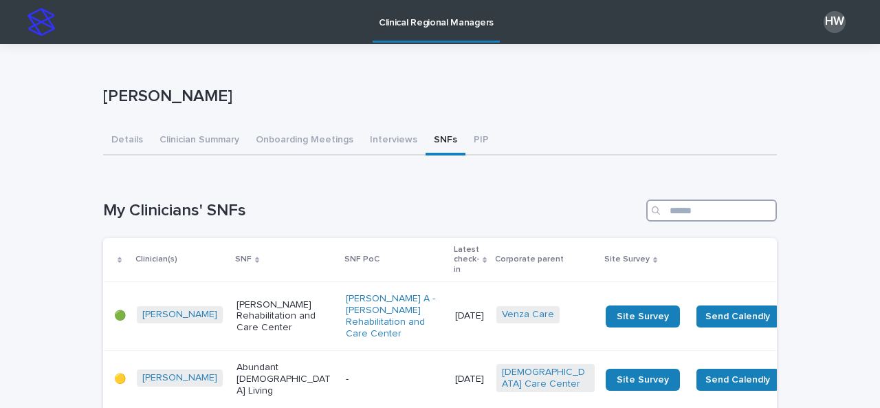
click at [688, 213] on input "Search" at bounding box center [711, 210] width 131 height 22
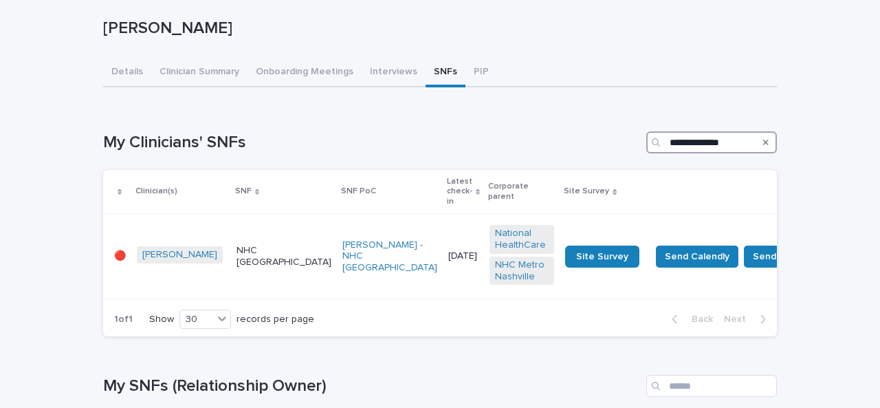
scroll to position [76, 0]
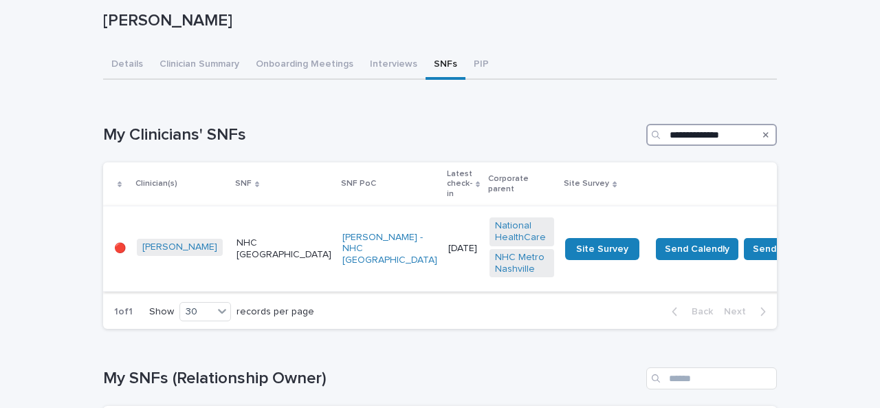
type input "**********"
click at [239, 237] on p "NHC [GEOGRAPHIC_DATA]" at bounding box center [284, 248] width 95 height 23
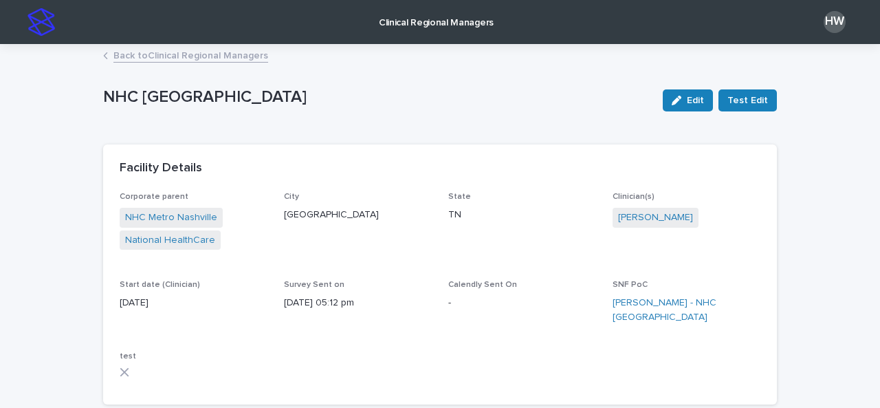
click at [229, 58] on link "Back to Clinical Regional Managers" at bounding box center [190, 55] width 155 height 16
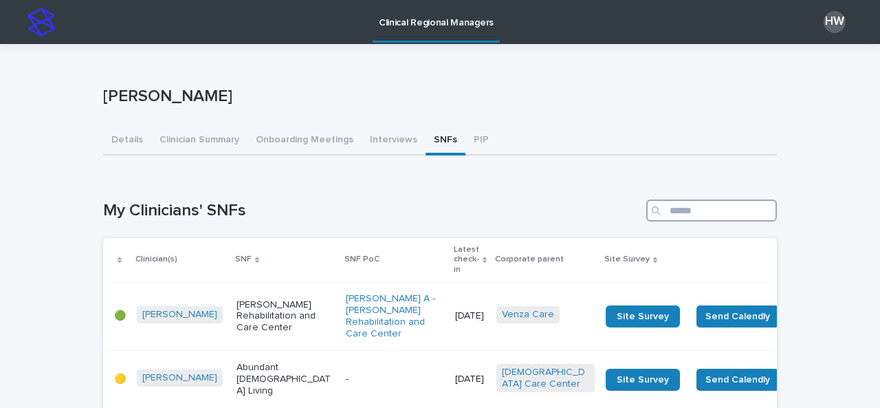
click at [715, 202] on input "Search" at bounding box center [711, 210] width 131 height 22
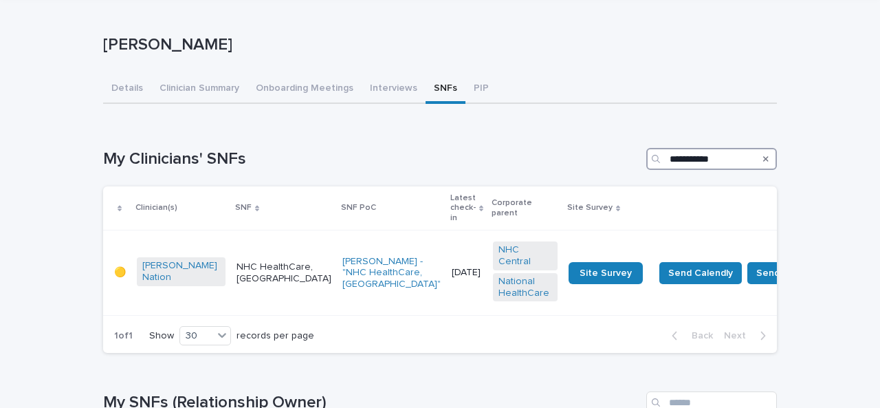
scroll to position [52, 0]
type input "**********"
click at [244, 261] on p "NHC HealthCare, [GEOGRAPHIC_DATA]" at bounding box center [284, 272] width 95 height 23
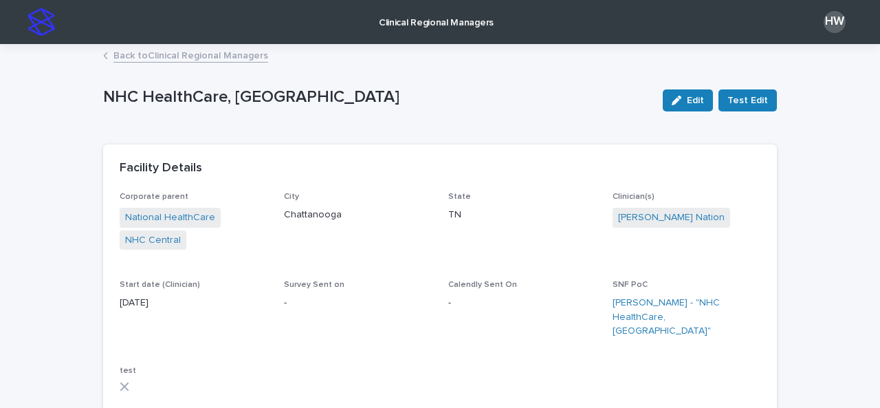
click at [450, 21] on p "Clinical Regional Managers" at bounding box center [436, 14] width 115 height 29
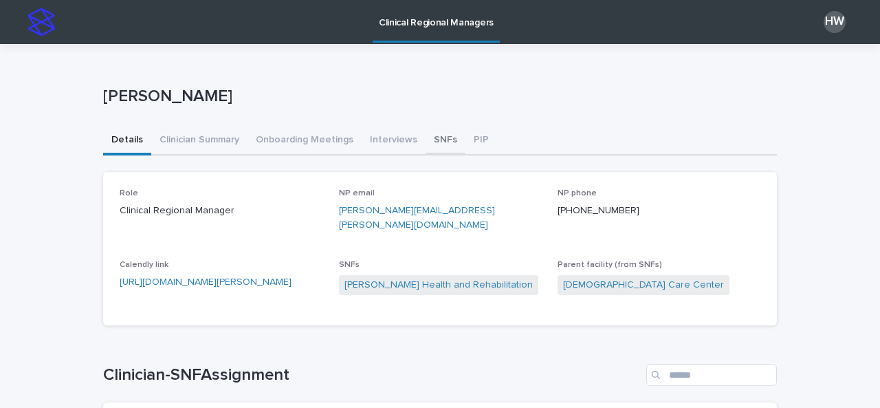
click at [432, 142] on button "SNFs" at bounding box center [446, 141] width 40 height 29
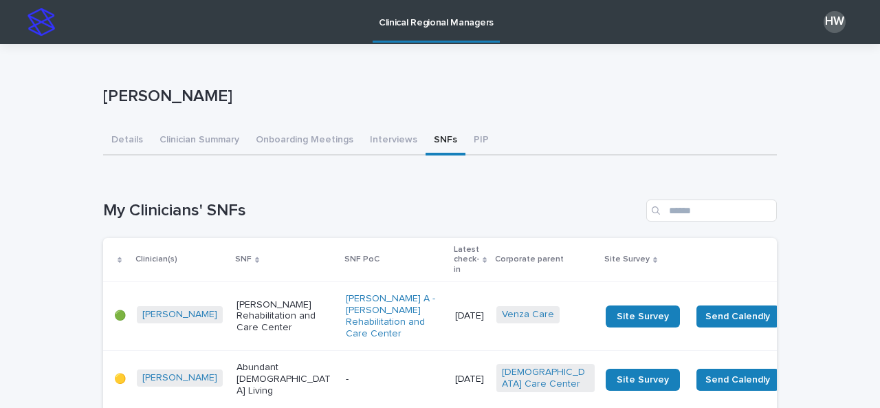
click at [432, 142] on button "SNFs" at bounding box center [446, 141] width 40 height 29
click at [688, 207] on input "Search" at bounding box center [711, 210] width 131 height 22
type input "**********"
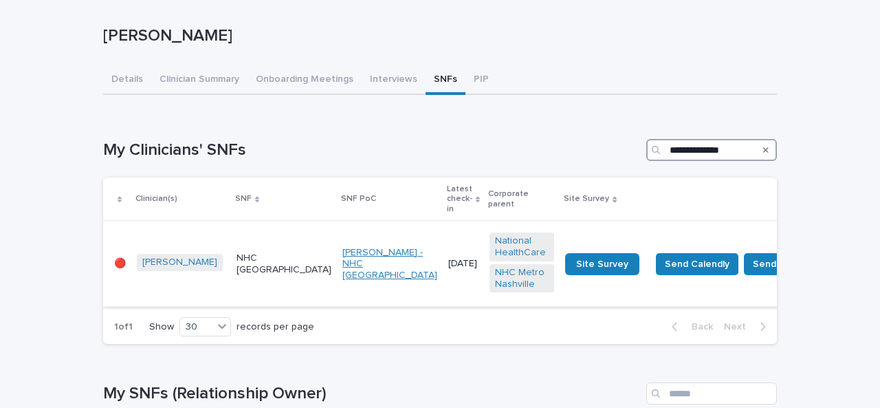
scroll to position [62, 0]
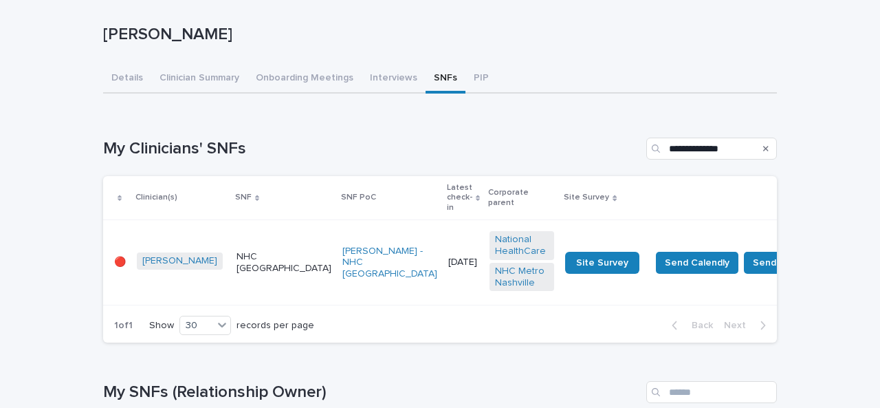
click at [245, 251] on p "NHC [GEOGRAPHIC_DATA]" at bounding box center [284, 262] width 95 height 23
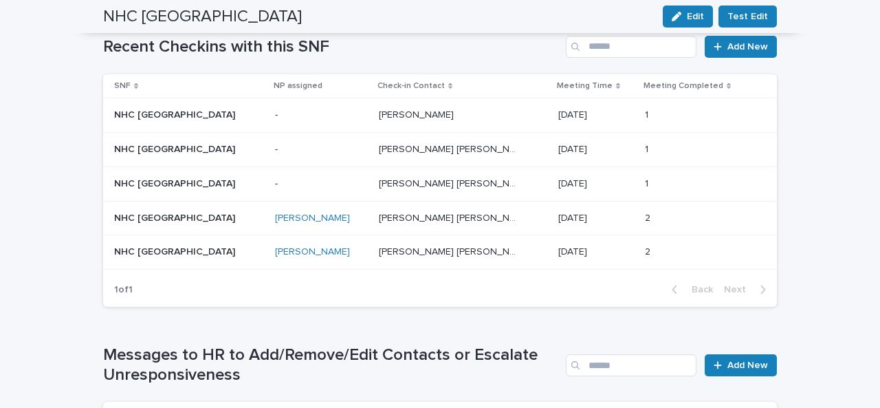
scroll to position [1089, 0]
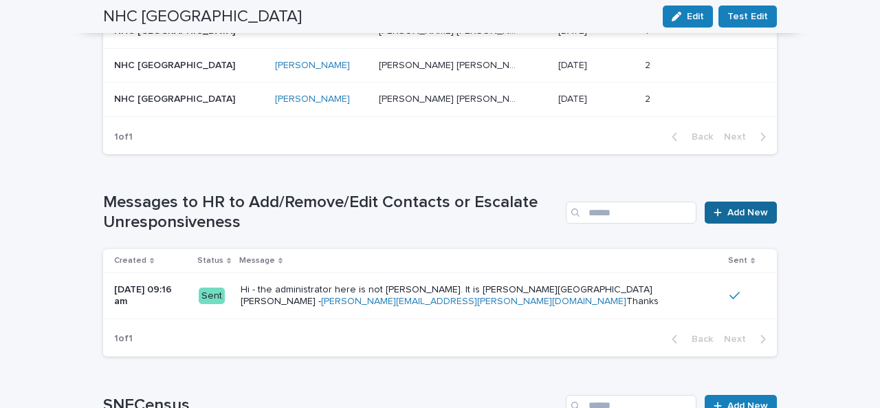
click at [745, 208] on span "Add New" at bounding box center [748, 213] width 41 height 10
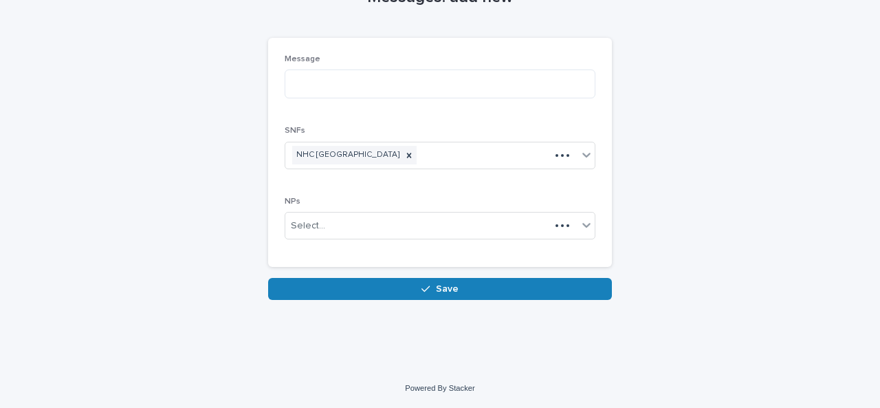
scroll to position [83, 0]
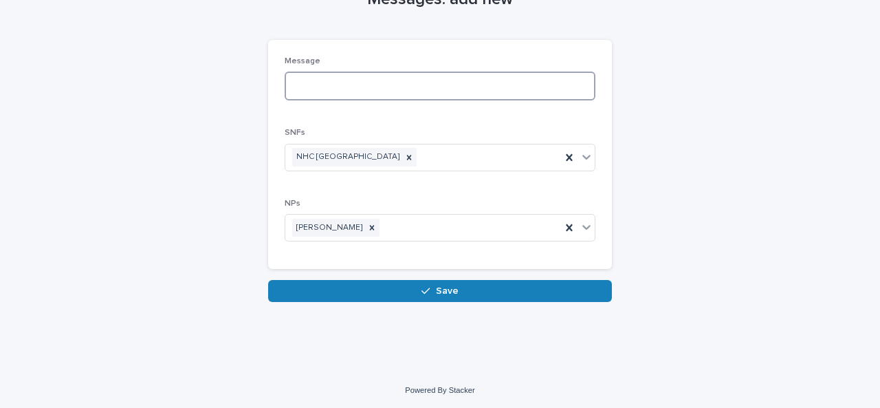
click at [315, 82] on textarea at bounding box center [440, 86] width 311 height 29
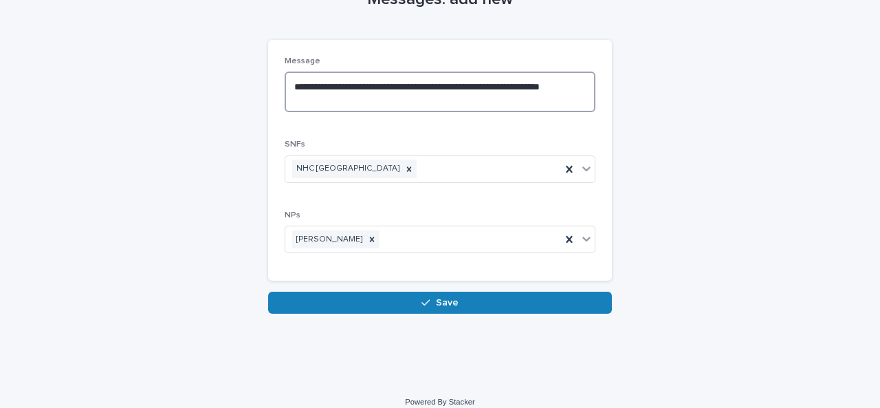
scroll to position [95, 0]
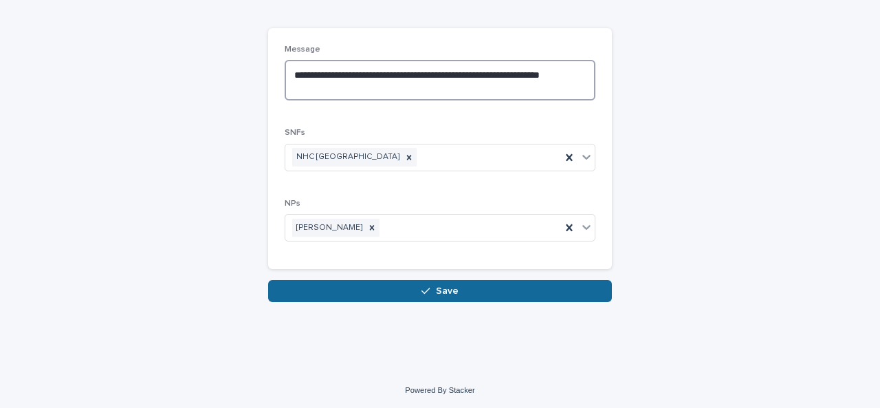
type textarea "**********"
click at [436, 291] on span "Save" at bounding box center [447, 291] width 23 height 10
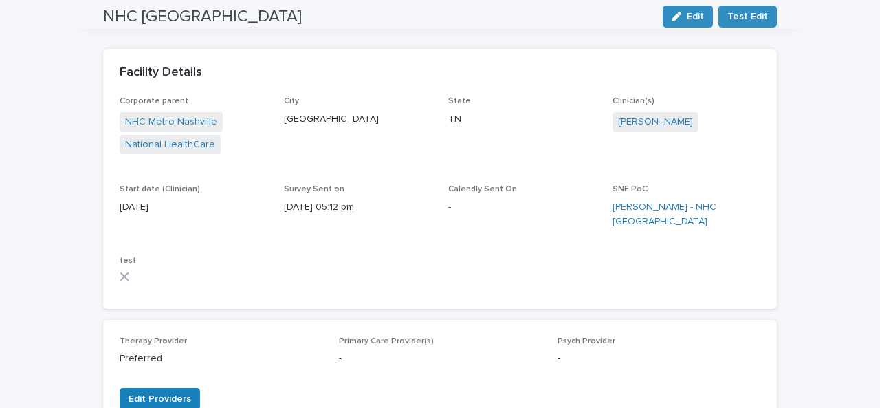
click at [428, 26] on div "NHC Hendersonville Edit Test Edit" at bounding box center [440, 4] width 674 height 55
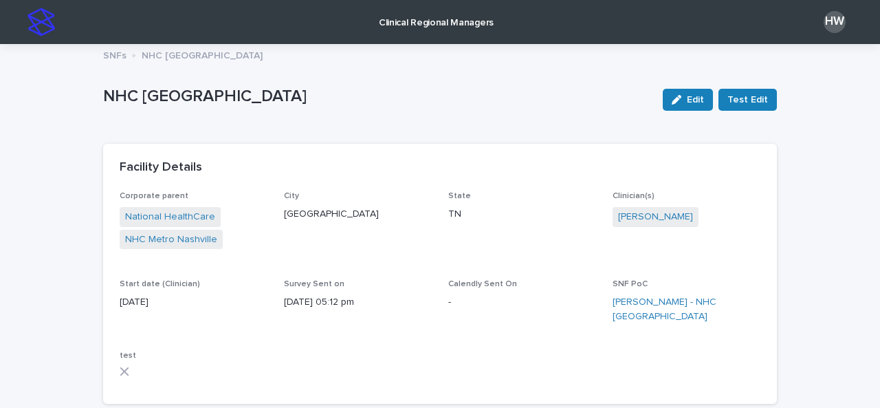
click at [424, 24] on p "Clinical Regional Managers" at bounding box center [436, 14] width 115 height 29
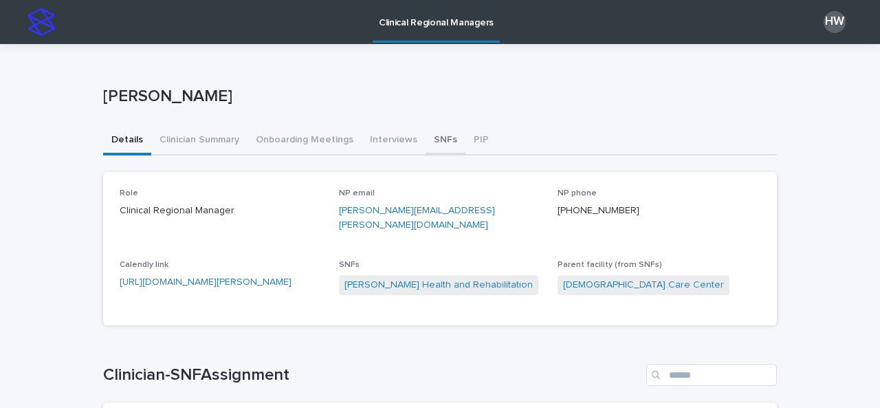
click at [435, 140] on button "SNFs" at bounding box center [446, 141] width 40 height 29
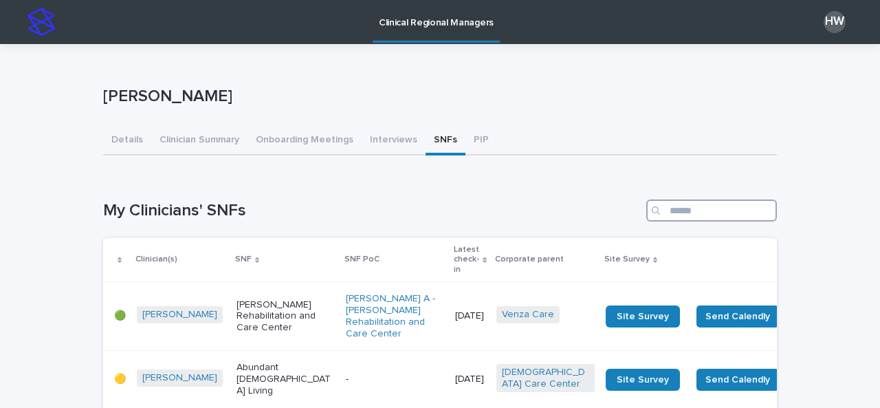
click at [685, 211] on input "Search" at bounding box center [711, 210] width 131 height 22
type input "**********"
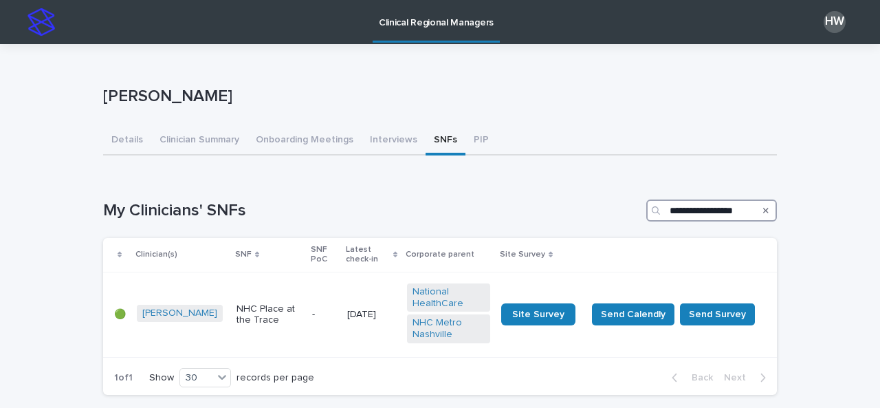
scroll to position [43, 0]
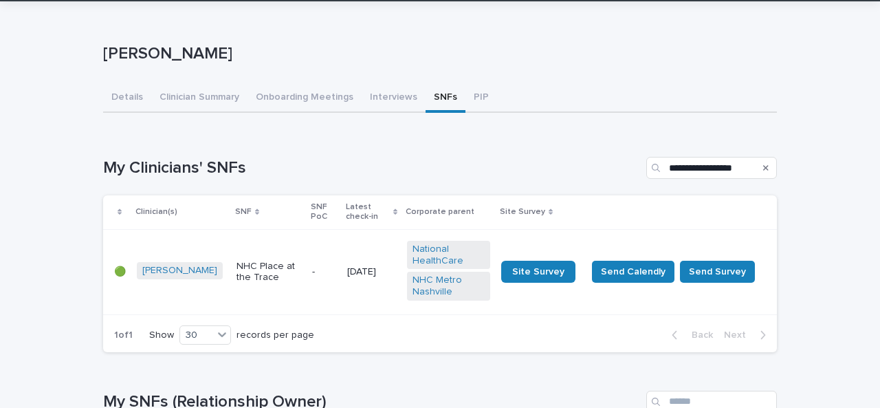
click at [283, 279] on p "NHC Place at the Trace" at bounding box center [269, 272] width 65 height 23
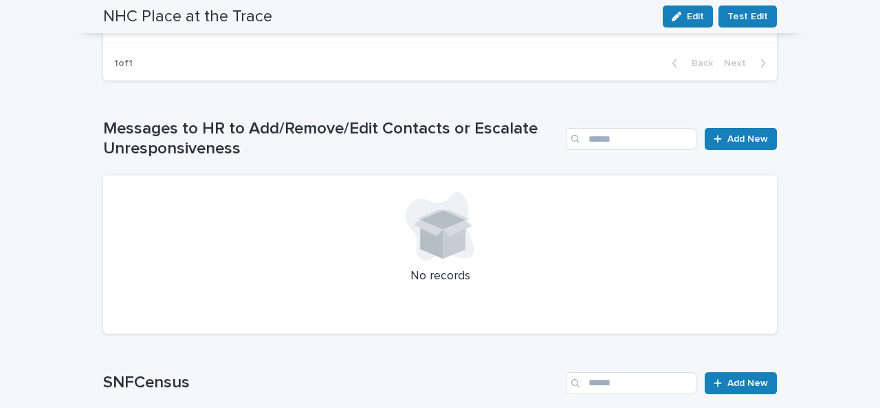
scroll to position [1157, 0]
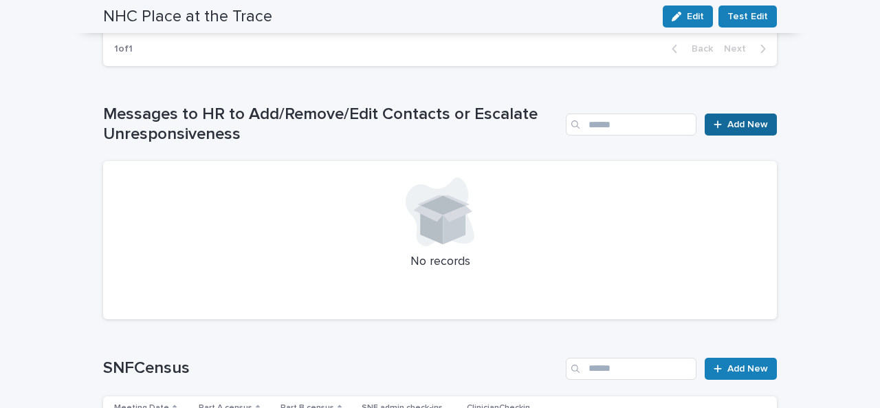
click at [736, 114] on link "Add New" at bounding box center [741, 124] width 72 height 22
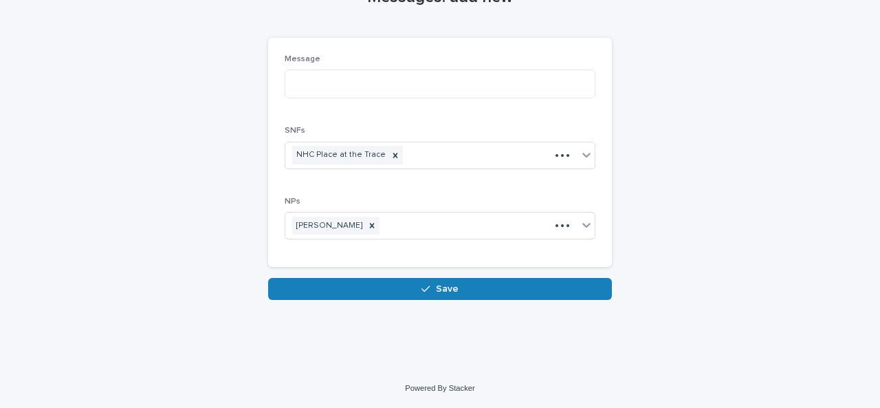
scroll to position [83, 0]
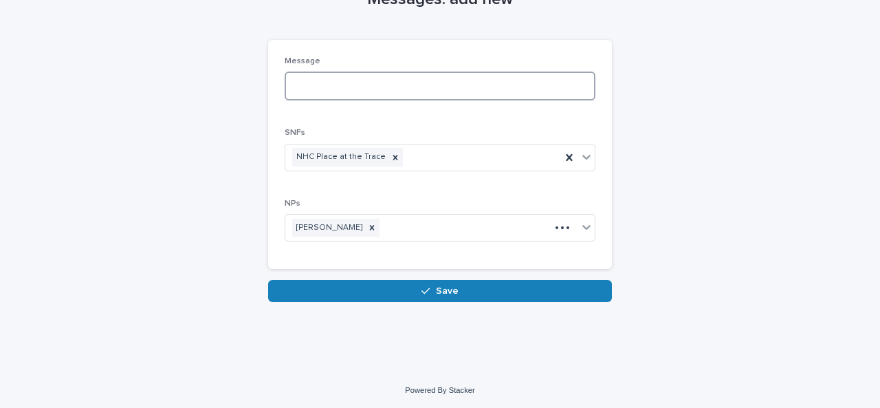
click at [346, 97] on textarea at bounding box center [440, 86] width 311 height 29
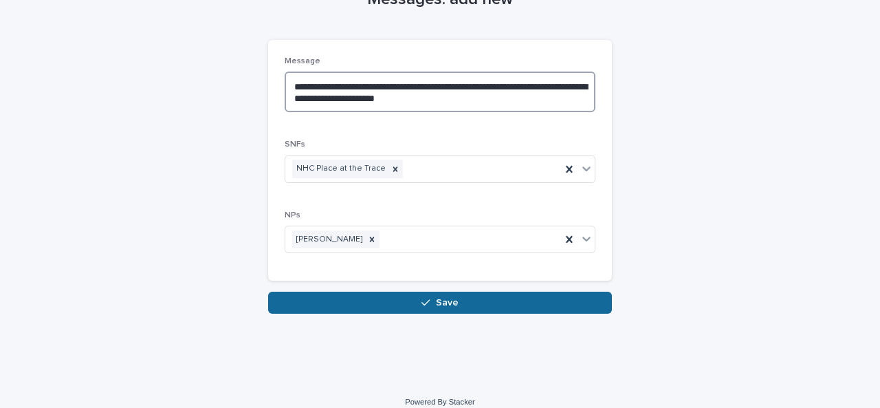
type textarea "**********"
click at [450, 307] on button "Save" at bounding box center [440, 303] width 344 height 22
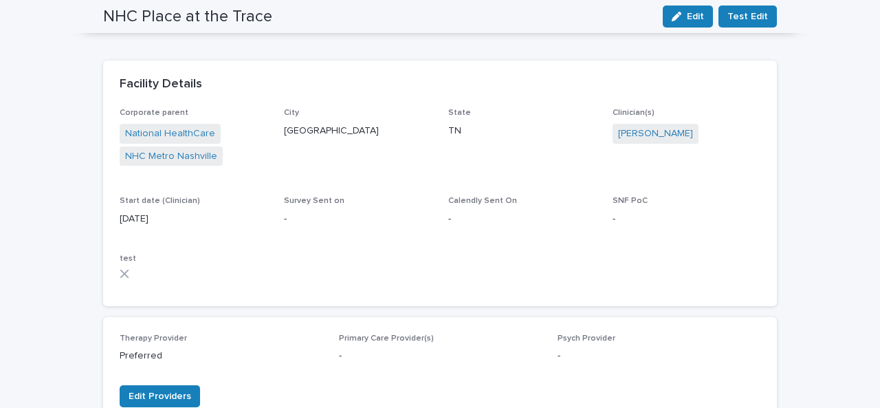
scroll to position [84, 0]
